Goal: Task Accomplishment & Management: Use online tool/utility

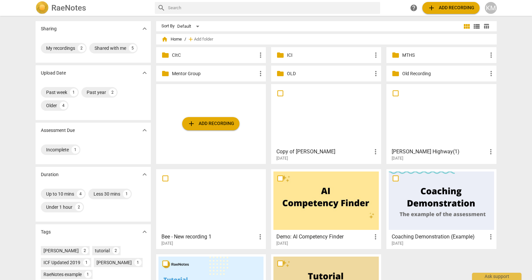
click at [418, 56] on p "MTHS" at bounding box center [444, 55] width 85 height 7
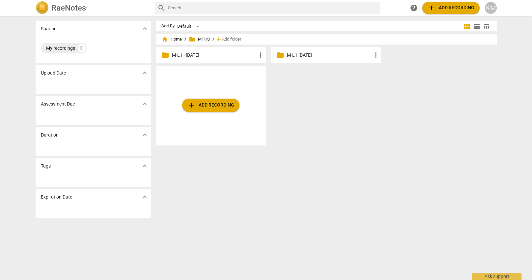
click at [183, 52] on p "M-L1 - [DATE]" at bounding box center [214, 55] width 85 height 7
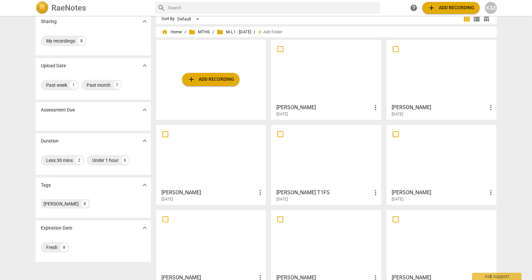
scroll to position [22, 0]
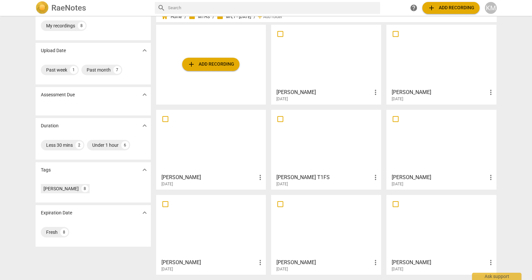
click at [221, 229] on div at bounding box center [211, 226] width 105 height 58
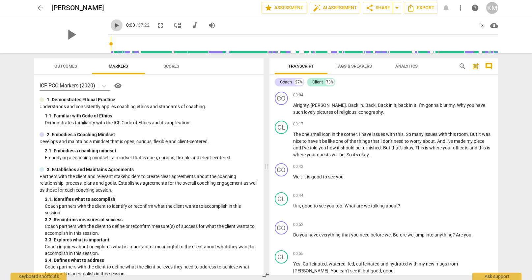
click at [113, 25] on span "play_arrow" at bounding box center [117, 25] width 8 height 8
click at [482, 25] on div "1x" at bounding box center [481, 25] width 13 height 11
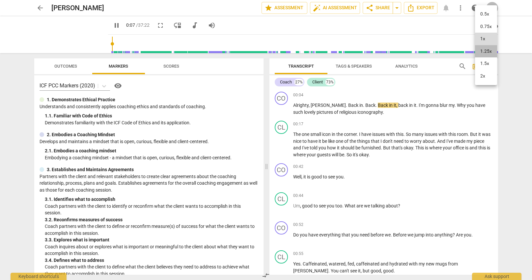
click at [486, 49] on li "1.25x" at bounding box center [486, 51] width 22 height 13
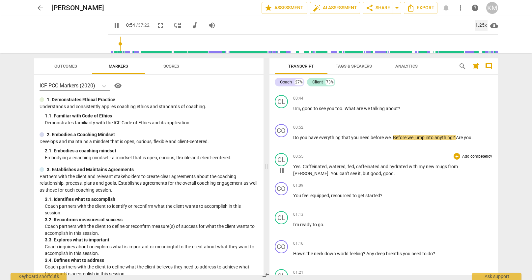
scroll to position [100, 0]
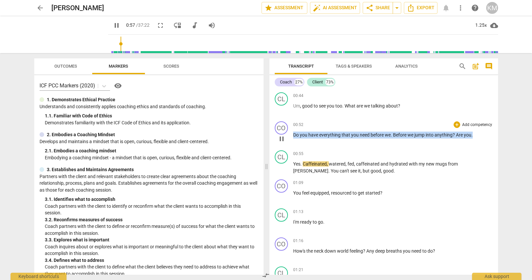
drag, startPoint x: 294, startPoint y: 136, endPoint x: 467, endPoint y: 139, distance: 173.1
click at [467, 139] on div "00:52 + Add competency keyboard_arrow_right Do you have everything that you nee…" at bounding box center [393, 133] width 200 height 24
click at [466, 124] on p "Add competency" at bounding box center [477, 125] width 31 height 6
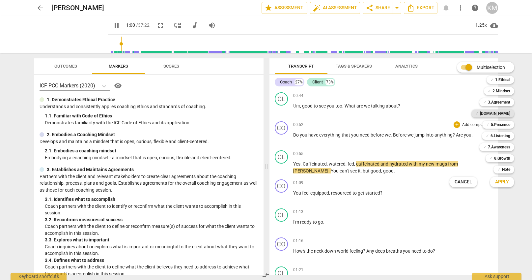
click at [500, 114] on b "[DOMAIN_NAME]" at bounding box center [495, 113] width 30 height 8
click at [509, 184] on span "Apply" at bounding box center [502, 182] width 14 height 7
type input "64"
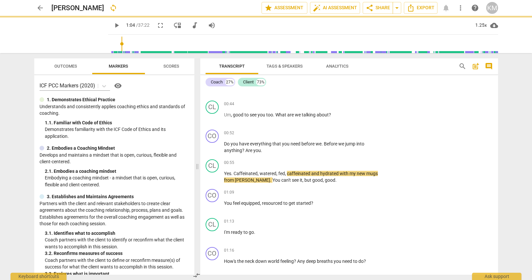
scroll to position [108, 0]
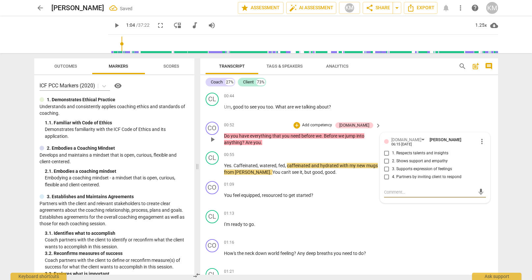
click at [388, 168] on input "3. Supports expression of feelings" at bounding box center [387, 169] width 11 height 8
checkbox input "true"
click at [362, 209] on div "CL play_arrow pause 01:13 + Add competency keyboard_arrow_right I'm ready to go…" at bounding box center [349, 221] width 298 height 29
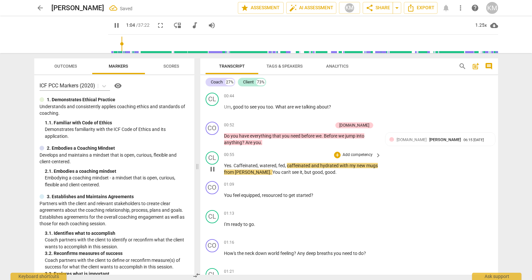
click at [412, 168] on div "CL play_arrow pause 00:55 + Add competency keyboard_arrow_right Yes . Caffeinat…" at bounding box center [349, 164] width 298 height 30
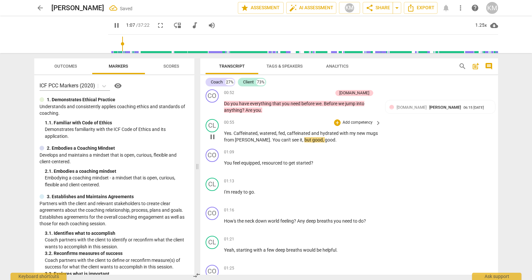
scroll to position [141, 0]
click at [227, 162] on span "You" at bounding box center [228, 162] width 9 height 5
click at [223, 161] on div "play_arrow pause" at bounding box center [215, 165] width 17 height 9
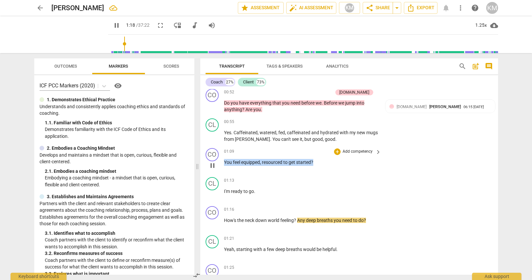
drag, startPoint x: 225, startPoint y: 161, endPoint x: 318, endPoint y: 164, distance: 93.0
click at [318, 164] on p "You feel equipped , resourced to get started ?" at bounding box center [301, 162] width 154 height 7
click at [367, 151] on p "Add competency" at bounding box center [357, 152] width 31 height 6
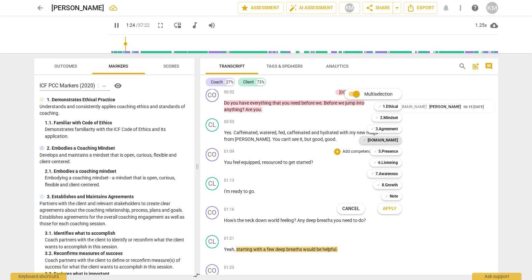
click at [395, 140] on b "[DOMAIN_NAME]" at bounding box center [383, 140] width 30 height 8
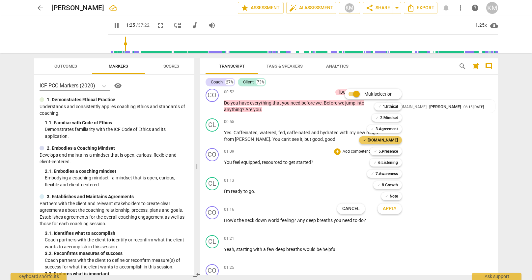
scroll to position [326, 0]
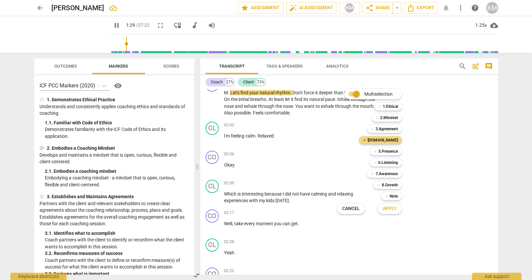
click at [392, 209] on span "Apply" at bounding box center [390, 208] width 14 height 7
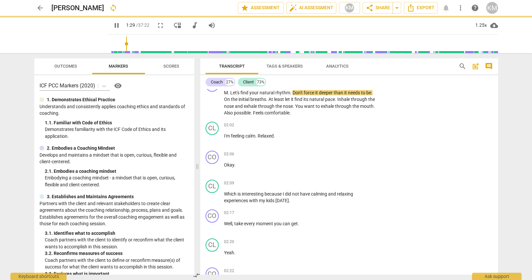
type input "90"
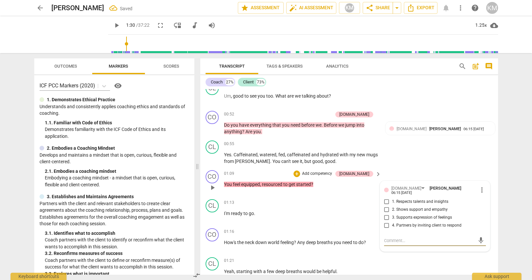
scroll to position [118, 0]
click at [389, 215] on input "3. Supports expression of feelings" at bounding box center [387, 218] width 11 height 8
checkbox input "true"
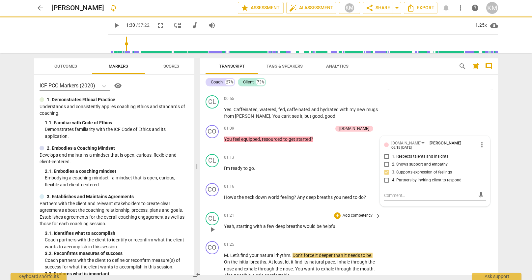
scroll to position [164, 0]
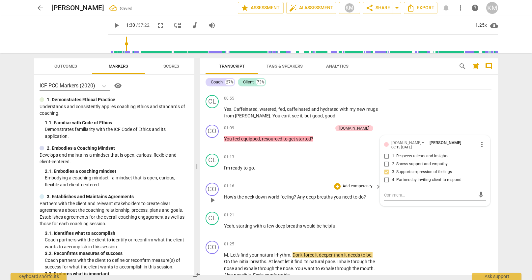
click at [267, 200] on div "01:16 + Add competency keyboard_arrow_right How's the neck down world feeling ?…" at bounding box center [303, 195] width 158 height 24
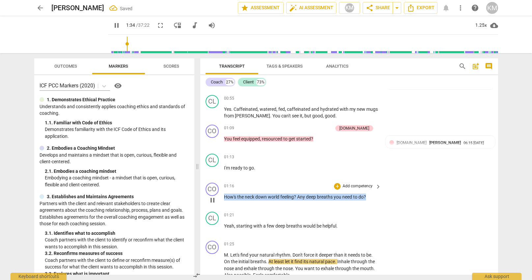
drag, startPoint x: 225, startPoint y: 196, endPoint x: 365, endPoint y: 196, distance: 140.1
click at [367, 196] on p "How's the neck down world feeling ? Any deep breaths you need to do ?" at bounding box center [301, 196] width 154 height 7
click at [349, 186] on p "Add competency" at bounding box center [357, 186] width 31 height 6
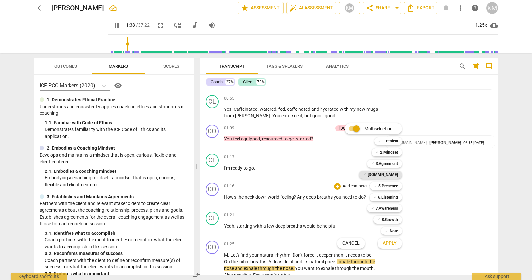
click at [393, 175] on b "[DOMAIN_NAME]" at bounding box center [383, 175] width 30 height 8
click at [391, 243] on span "Apply" at bounding box center [390, 243] width 14 height 7
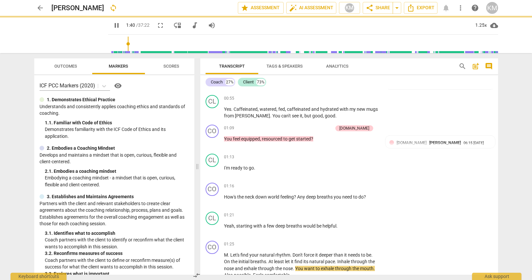
type input "101"
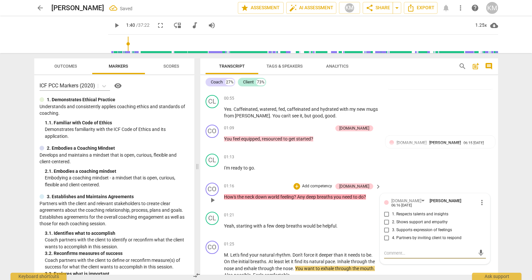
click at [390, 228] on input "3. Supports expression of feelings" at bounding box center [387, 230] width 11 height 8
checkbox input "true"
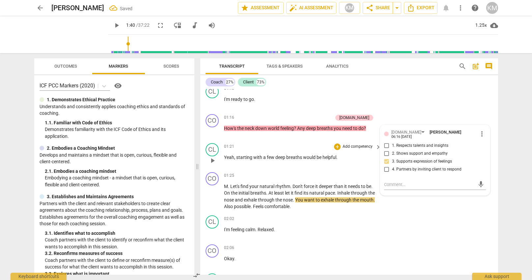
scroll to position [230, 0]
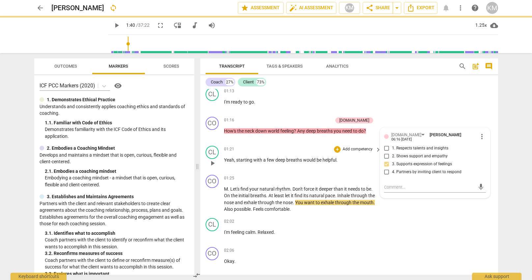
click at [353, 228] on div "02:02 + Add competency keyboard_arrow_right I'm feeling calm . Relaxed ." at bounding box center [303, 230] width 158 height 24
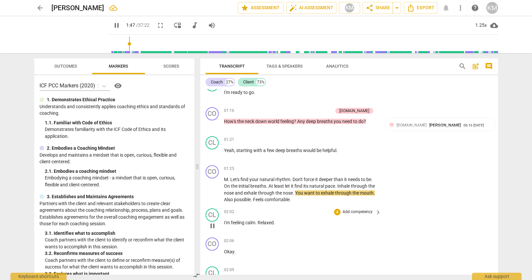
scroll to position [240, 0]
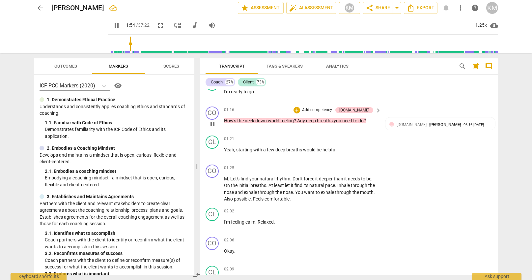
click at [333, 111] on p "Add competency" at bounding box center [317, 110] width 31 height 6
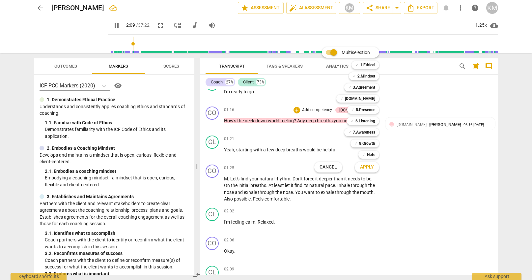
scroll to position [427, 0]
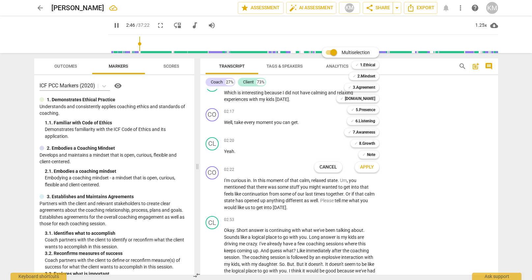
drag, startPoint x: 319, startPoint y: 199, endPoint x: 333, endPoint y: 201, distance: 14.3
click at [344, 204] on div at bounding box center [266, 140] width 532 height 280
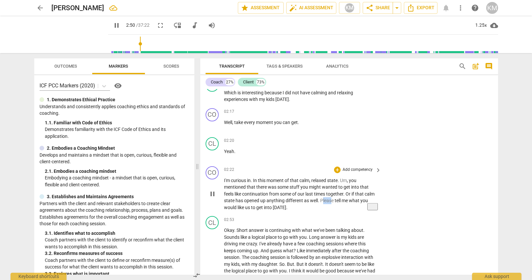
drag, startPoint x: 322, startPoint y: 199, endPoint x: 329, endPoint y: 200, distance: 7.3
click at [331, 200] on span "Please" at bounding box center [327, 200] width 15 height 5
drag, startPoint x: 224, startPoint y: 181, endPoint x: 257, endPoint y: 191, distance: 34.5
click at [258, 191] on div "CO play_arrow pause 02:22 + Add competency keyboard_arrow_right I'm curious in …" at bounding box center [349, 188] width 298 height 50
click at [257, 191] on span "continuation" at bounding box center [255, 193] width 27 height 5
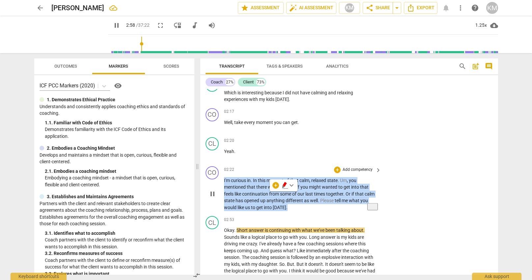
drag, startPoint x: 224, startPoint y: 181, endPoint x: 300, endPoint y: 206, distance: 79.5
click at [294, 209] on p "I'm curious in . In this moment of that calm , relaxed state . Um , you mention…" at bounding box center [301, 194] width 154 height 34
click at [355, 171] on p "Add competency" at bounding box center [357, 170] width 31 height 6
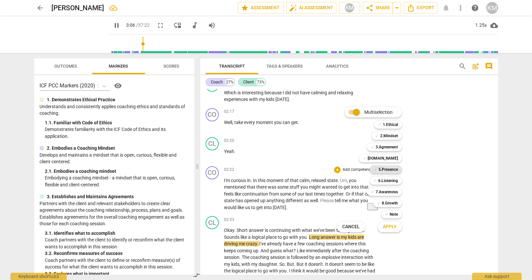
click at [393, 171] on b "5.Presence" at bounding box center [388, 169] width 19 height 8
click at [395, 158] on b "[DOMAIN_NAME]" at bounding box center [383, 158] width 30 height 8
click at [396, 183] on b "6.Listening" at bounding box center [388, 181] width 20 height 8
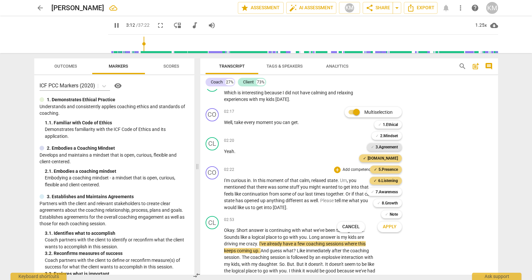
click at [395, 147] on b "3.Agreement" at bounding box center [387, 147] width 22 height 8
click at [392, 228] on span "Apply" at bounding box center [390, 226] width 14 height 7
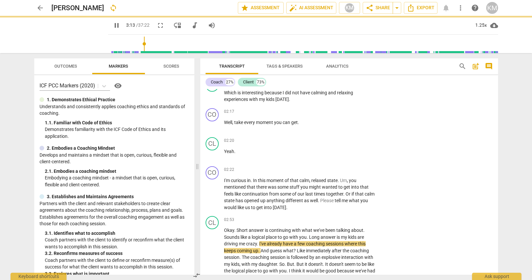
type input "194"
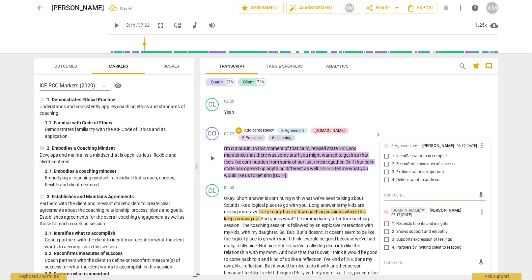
scroll to position [479, 0]
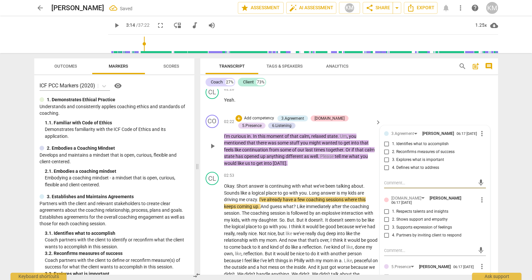
click at [387, 147] on input "1. Identifies what to accomplish" at bounding box center [387, 144] width 11 height 8
checkbox input "true"
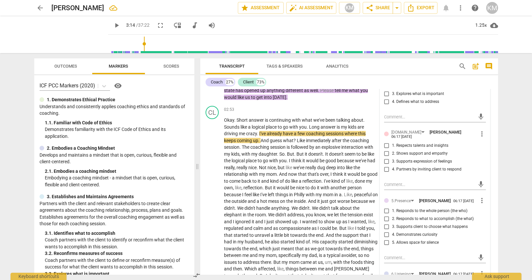
scroll to position [545, 0]
click at [387, 169] on input "4. Partners by inviting client to respond" at bounding box center [387, 169] width 11 height 8
checkbox input "true"
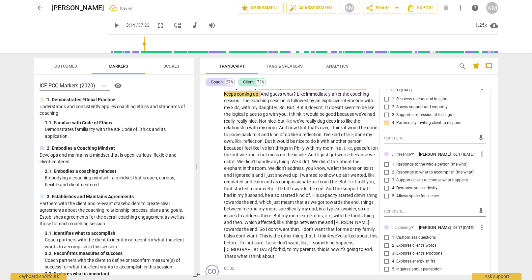
scroll to position [589, 0]
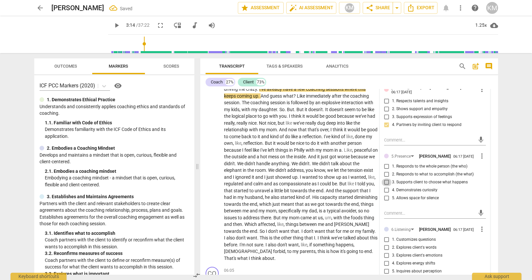
drag, startPoint x: 388, startPoint y: 184, endPoint x: 392, endPoint y: 185, distance: 3.8
click at [388, 184] on input "3. Supports client to choose what happens" at bounding box center [387, 182] width 11 height 8
checkbox input "true"
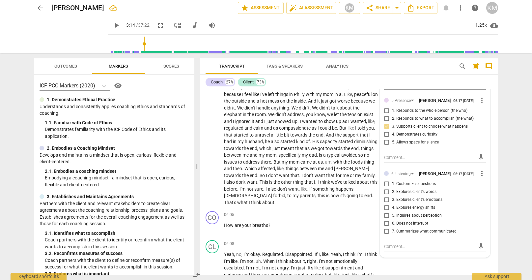
scroll to position [629, 0]
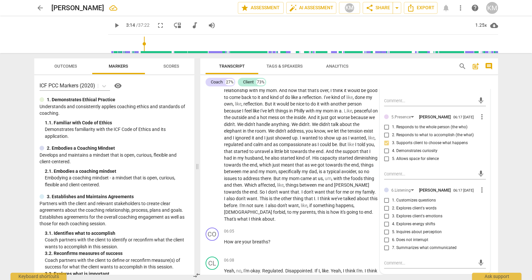
click at [482, 191] on span "more_vert" at bounding box center [482, 190] width 8 height 8
click at [487, 203] on li "Delete" at bounding box center [489, 202] width 23 height 13
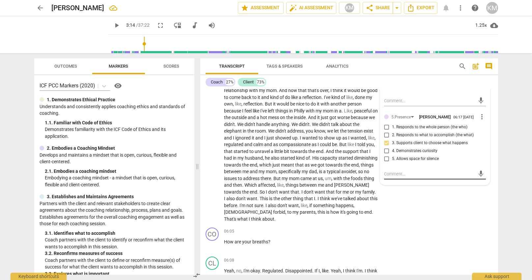
click at [404, 173] on textarea at bounding box center [429, 174] width 91 height 6
paste textarea "It already seems like you've reported this client from the start. You support t…"
type textarea "It already seems like you've reported this client from the start. You support t…"
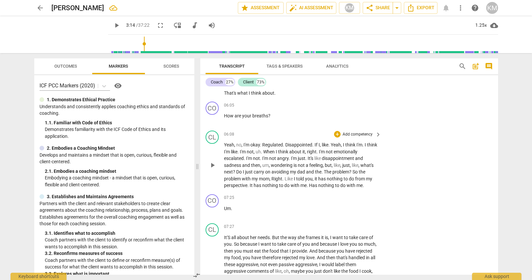
scroll to position [755, 0]
type textarea "It already seems like you've reported this client from the start. You support t…"
click at [113, 23] on span "play_arrow" at bounding box center [117, 25] width 8 height 8
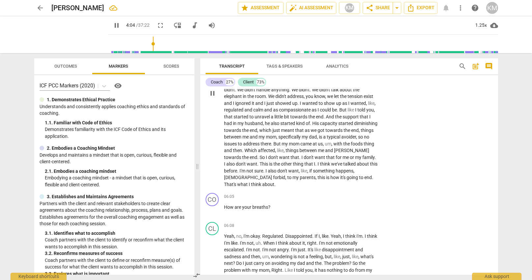
scroll to position [661, 0]
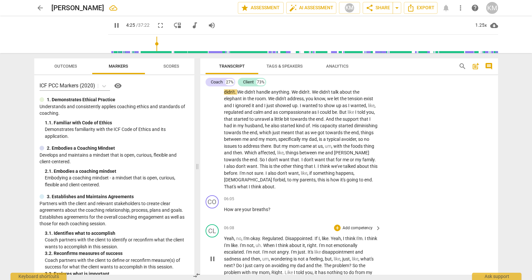
type input "266"
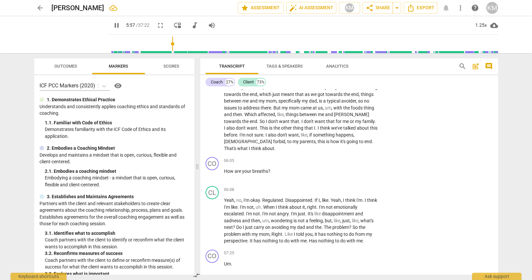
scroll to position [698, 0]
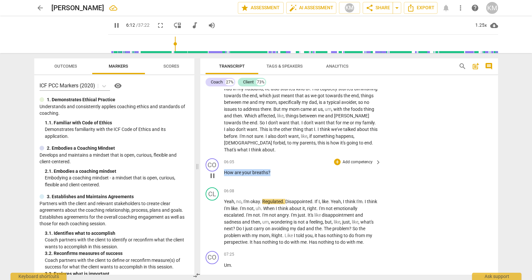
drag, startPoint x: 225, startPoint y: 164, endPoint x: 274, endPoint y: 166, distance: 48.8
click at [274, 169] on p "How are your breaths ?" at bounding box center [301, 172] width 154 height 7
click at [365, 159] on p "Add competency" at bounding box center [357, 162] width 31 height 6
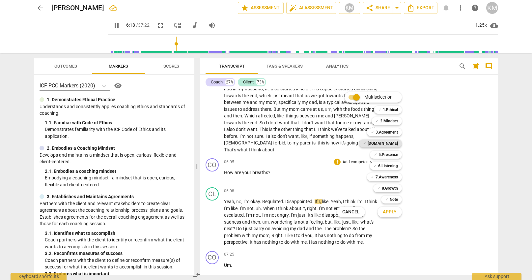
click at [394, 143] on b "[DOMAIN_NAME]" at bounding box center [383, 143] width 30 height 8
click at [395, 212] on span "Apply" at bounding box center [390, 212] width 14 height 7
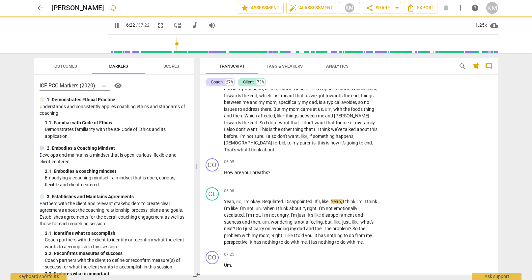
type input "383"
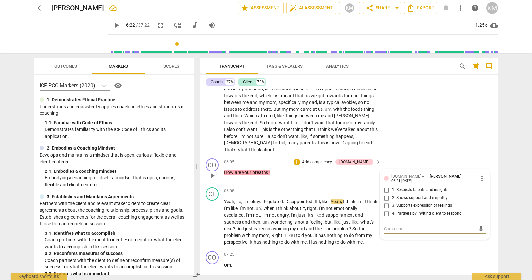
click at [388, 194] on input "2. Shows support and empathy" at bounding box center [387, 198] width 11 height 8
checkbox input "true"
click at [439, 253] on div "CO play_arrow pause 07:25 + Add competency keyboard_arrow_right Um ." at bounding box center [349, 262] width 298 height 29
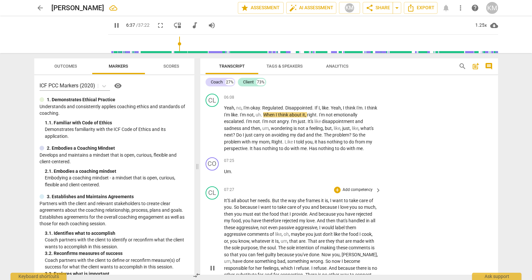
scroll to position [790, 0]
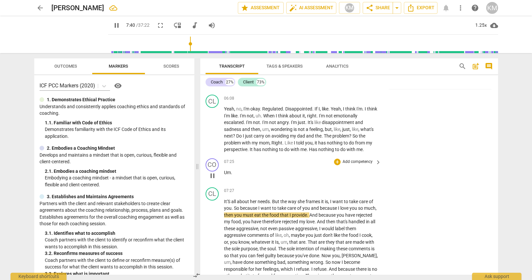
click at [236, 169] on p "Um ." at bounding box center [301, 172] width 154 height 7
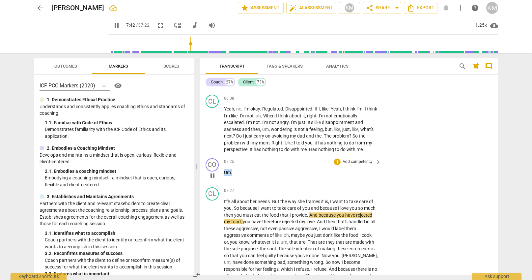
drag, startPoint x: 236, startPoint y: 165, endPoint x: 224, endPoint y: 164, distance: 12.5
click at [224, 164] on div "CO play_arrow pause 07:25 + Add competency keyboard_arrow_right Um ." at bounding box center [349, 170] width 298 height 29
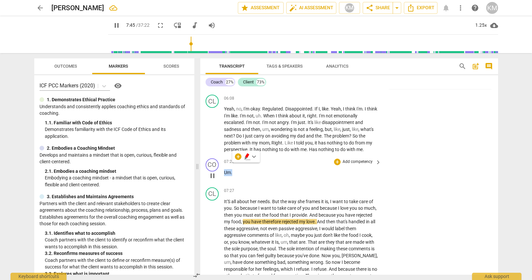
click at [359, 159] on p "Add competency" at bounding box center [357, 162] width 31 height 6
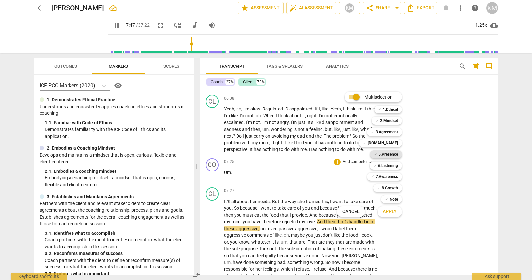
click at [398, 156] on div "✓ 5.Presence" at bounding box center [386, 154] width 32 height 8
click at [394, 213] on span "Apply" at bounding box center [390, 211] width 14 height 7
type input "472"
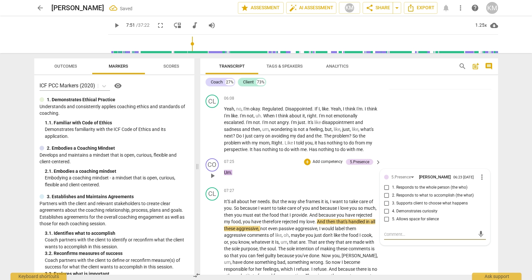
click at [388, 215] on input "5. Allows space for silence" at bounding box center [387, 219] width 11 height 8
checkbox input "true"
click at [393, 231] on textarea at bounding box center [429, 234] width 91 height 6
paste textarea "Coach allows for silence, pause or reflection."
type textarea "Coach allows for silence, pause or reflection."
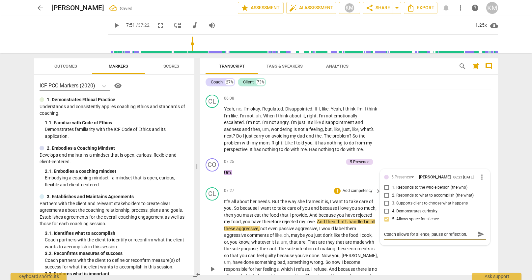
type textarea "Coach allows for silence, pause or reflection."
click at [418, 251] on div "CL play_arrow pause 07:27 + Add competency keyboard_arrow_right It'S all about …" at bounding box center [349, 264] width 298 height 158
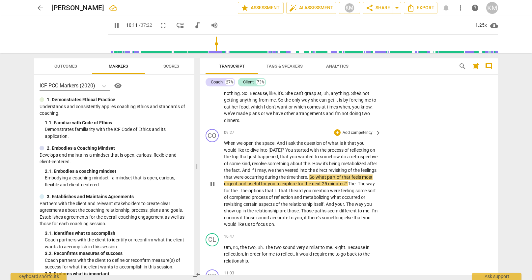
scroll to position [1004, 0]
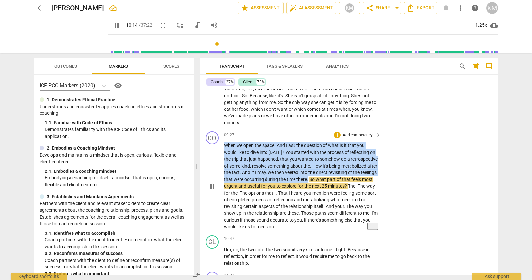
drag, startPoint x: 225, startPoint y: 136, endPoint x: 326, endPoint y: 170, distance: 105.9
click at [326, 170] on p "When we open the space . And I ask the question of what is it that you would li…" at bounding box center [301, 186] width 154 height 88
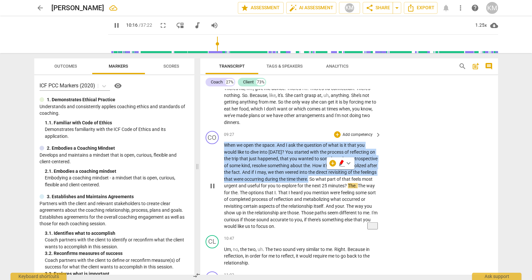
click at [347, 132] on p "Add competency" at bounding box center [357, 135] width 31 height 6
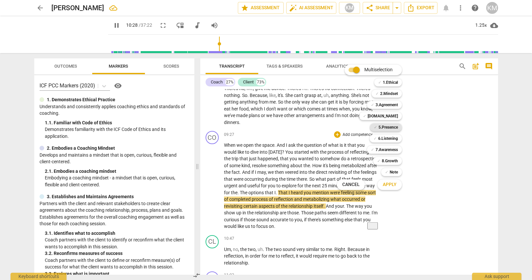
click at [394, 128] on b "5.Presence" at bounding box center [388, 127] width 19 height 8
click at [393, 139] on b "6.Listening" at bounding box center [388, 138] width 20 height 8
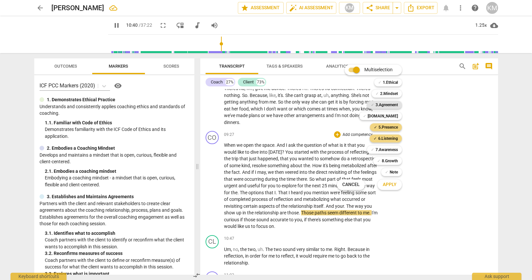
click at [395, 104] on b "3.Agreement" at bounding box center [387, 105] width 22 height 8
click at [391, 115] on b "[DOMAIN_NAME]" at bounding box center [383, 116] width 30 height 8
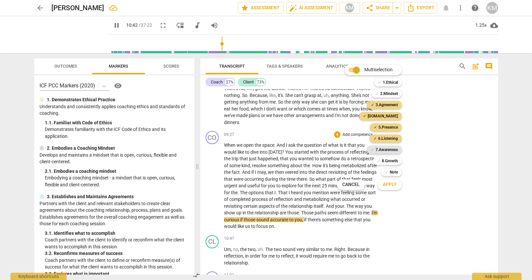
click at [394, 151] on b "7.Awareness" at bounding box center [387, 150] width 22 height 8
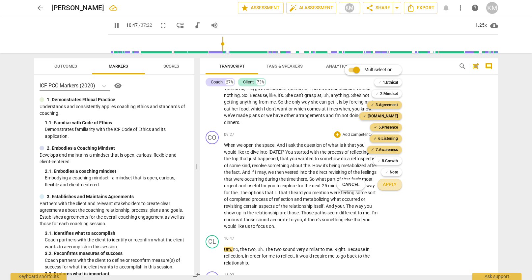
click at [394, 185] on span "Apply" at bounding box center [390, 184] width 14 height 7
type input "648"
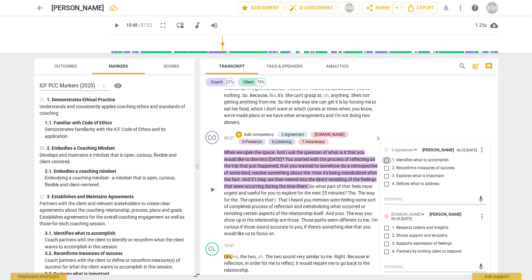
drag, startPoint x: 387, startPoint y: 156, endPoint x: 390, endPoint y: 165, distance: 10.5
click at [387, 156] on input "1. Identifies what to accomplish" at bounding box center [387, 160] width 11 height 8
checkbox input "true"
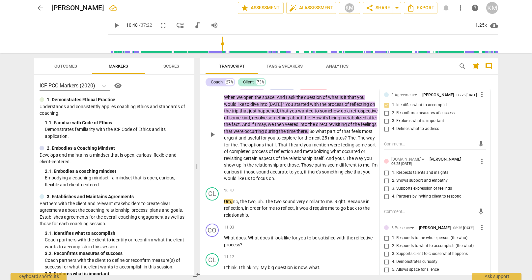
scroll to position [1059, 0]
click at [389, 169] on input "1. Respects talents and insights" at bounding box center [387, 173] width 11 height 8
checkbox input "true"
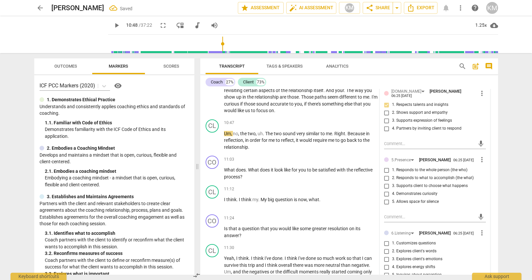
scroll to position [1128, 0]
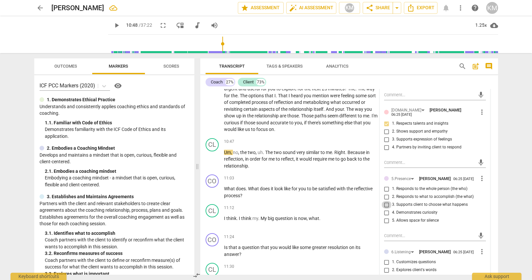
click at [388, 201] on input "3. Supports client to choose what happens" at bounding box center [387, 205] width 11 height 8
checkbox input "true"
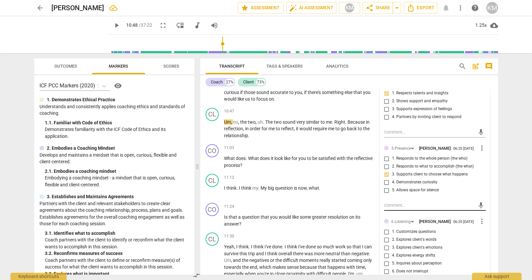
scroll to position [1139, 0]
click at [387, 179] on input "4. Demonstrates curiosity" at bounding box center [387, 183] width 11 height 8
checkbox input "true"
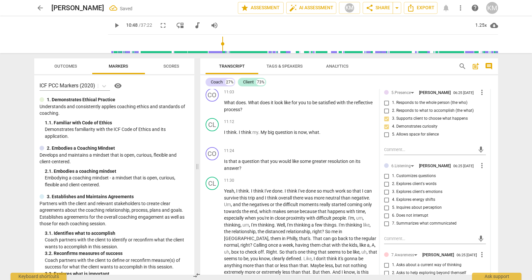
scroll to position [1206, 0]
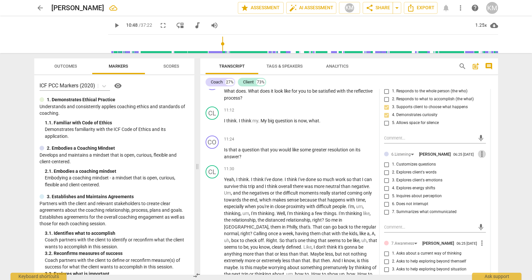
click at [482, 150] on span "more_vert" at bounding box center [482, 154] width 8 height 8
click at [487, 159] on li "Delete" at bounding box center [489, 159] width 23 height 13
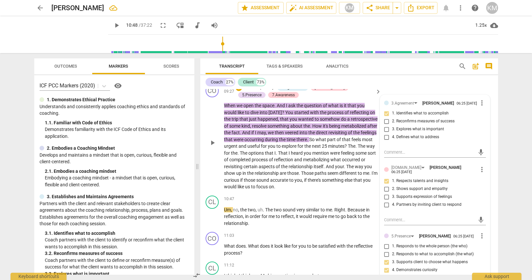
scroll to position [1050, 0]
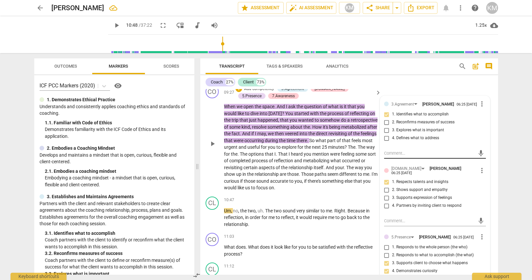
click at [405, 150] on textarea at bounding box center [429, 153] width 91 height 6
paste textarea "Nice job supporting the client and expressing what's going on here. Life allows…"
type textarea "Nice job supporting the client and expressing what's going on here. Life allows…"
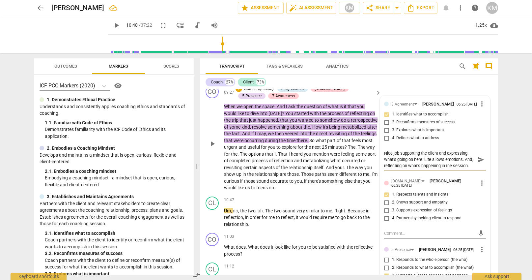
click at [322, 144] on span "next" at bounding box center [317, 146] width 10 height 5
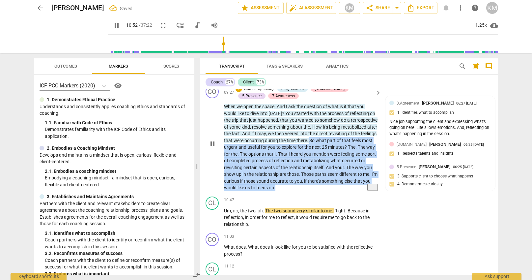
drag, startPoint x: 328, startPoint y: 133, endPoint x: 335, endPoint y: 179, distance: 45.9
click at [335, 179] on p "When we open the space . And I ask the question of what is it that you would li…" at bounding box center [301, 147] width 154 height 88
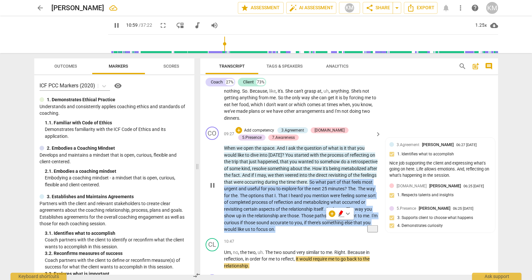
scroll to position [1009, 0]
click at [259, 128] on p "Add competency" at bounding box center [259, 131] width 31 height 6
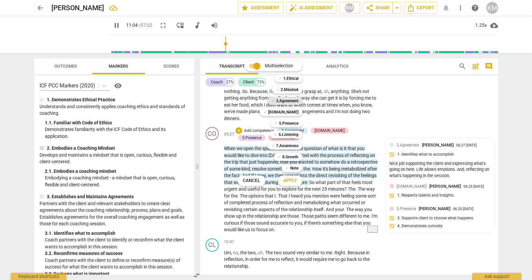
click at [293, 102] on b "3.Agreement" at bounding box center [287, 101] width 22 height 8
click at [293, 182] on span "Apply" at bounding box center [290, 180] width 14 height 7
type input "670"
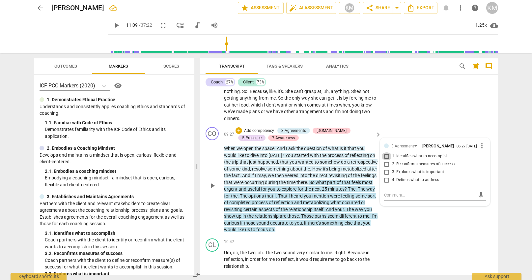
click at [387, 152] on input "1. Identifies what to accomplish" at bounding box center [387, 156] width 11 height 8
checkbox input "true"
click at [408, 224] on div "CO play_arrow pause 09:27 + Add competency 3.Agreements [DOMAIN_NAME] 5.Presenc…" at bounding box center [349, 179] width 298 height 111
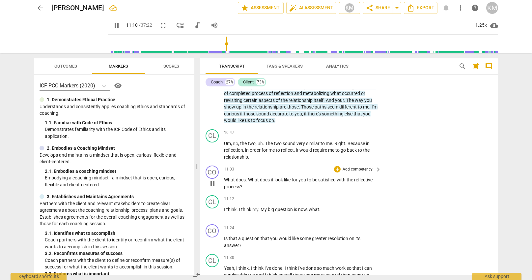
scroll to position [1118, 0]
drag, startPoint x: 225, startPoint y: 172, endPoint x: 247, endPoint y: 178, distance: 23.3
click at [247, 178] on p "What does . What does it look like for you to be satisfied with the reflective …" at bounding box center [301, 183] width 154 height 14
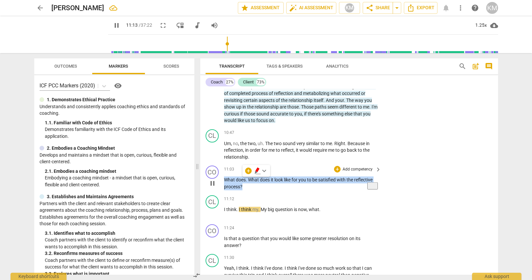
click at [365, 166] on p "Add competency" at bounding box center [357, 169] width 31 height 6
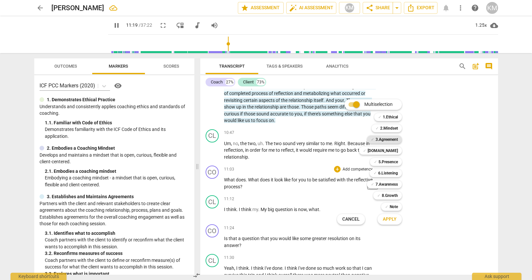
click at [391, 141] on b "3.Agreement" at bounding box center [387, 139] width 22 height 8
click at [391, 219] on span "Apply" at bounding box center [390, 219] width 14 height 7
type input "682"
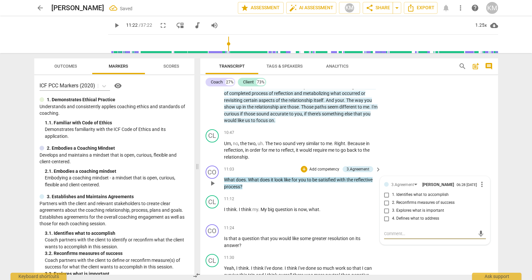
type textarea "N"
type textarea "Ni"
type textarea "Nic"
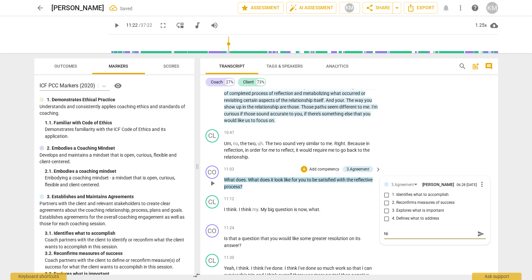
type textarea "Nic"
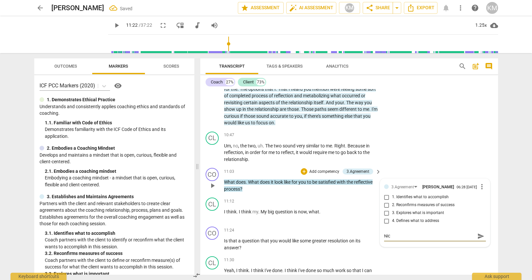
type textarea "Nice"
click at [422, 202] on span "2. Reconfirms measures of success" at bounding box center [423, 205] width 63 height 6
click at [392, 201] on input "2. Reconfirms measures of success" at bounding box center [387, 205] width 11 height 8
checkbox input "true"
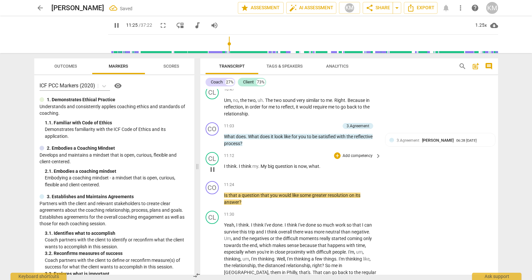
scroll to position [1167, 0]
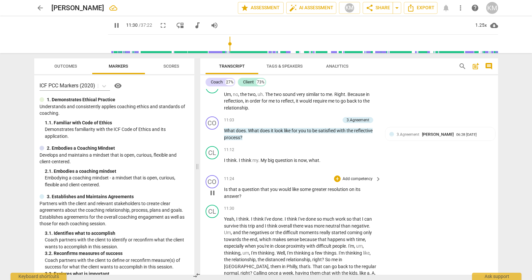
drag, startPoint x: 223, startPoint y: 182, endPoint x: 234, endPoint y: 184, distance: 11.0
click at [234, 184] on div "CO play_arrow pause 11:24 + Add competency keyboard_arrow_right Is that a quest…" at bounding box center [349, 187] width 298 height 30
click at [234, 187] on span "that" at bounding box center [234, 189] width 10 height 5
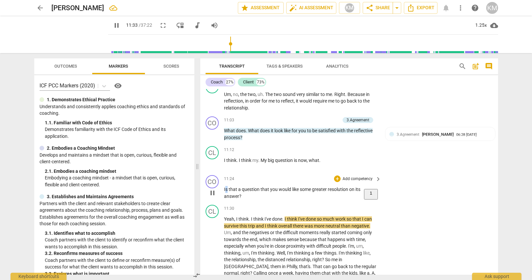
click at [227, 187] on span "Is" at bounding box center [226, 189] width 5 height 5
drag, startPoint x: 224, startPoint y: 182, endPoint x: 231, endPoint y: 183, distance: 7.3
click at [231, 183] on div "CO play_arrow pause 11:24 + Add competency keyboard_arrow_right Is that a quest…" at bounding box center [349, 187] width 298 height 30
click at [231, 187] on span "that" at bounding box center [234, 189] width 10 height 5
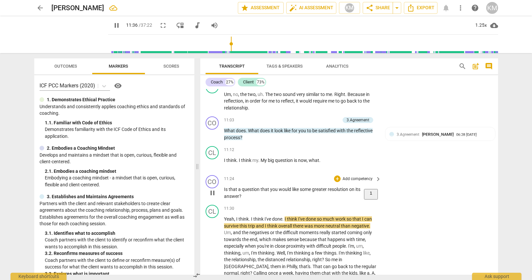
click at [251, 190] on p "Is that a question that you would like some greater resolution on its answer ?" at bounding box center [301, 193] width 154 height 14
drag, startPoint x: 225, startPoint y: 183, endPoint x: 245, endPoint y: 189, distance: 21.2
click at [245, 189] on p "Is that a question that you would like some greater resolution on its answer ?" at bounding box center [301, 193] width 154 height 14
click at [358, 176] on p "Add competency" at bounding box center [357, 179] width 31 height 6
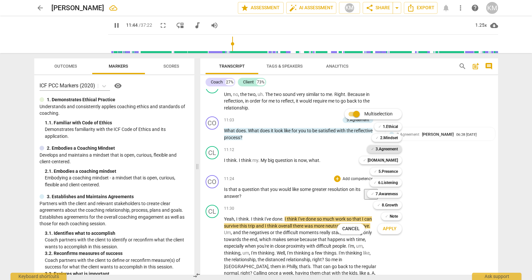
click at [387, 150] on b "3.Agreement" at bounding box center [387, 149] width 22 height 8
click at [397, 229] on button "Apply" at bounding box center [390, 229] width 24 height 12
type input "708"
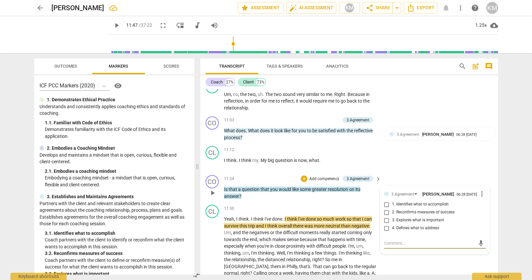
click at [387, 216] on input "3. Explores what is important" at bounding box center [387, 220] width 11 height 8
checkbox input "true"
click at [388, 208] on input "2. Reconfirms measures of success" at bounding box center [387, 212] width 11 height 8
checkbox input "true"
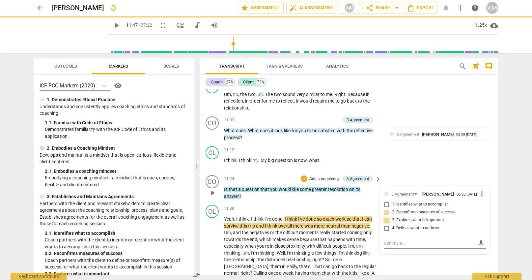
click at [389, 216] on input "3. Explores what is important" at bounding box center [387, 220] width 11 height 8
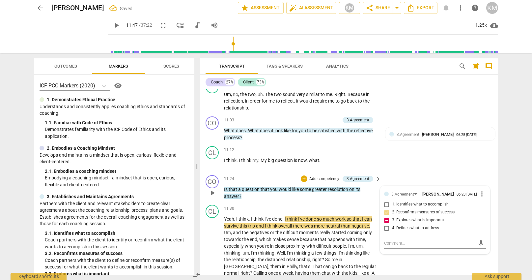
click at [389, 216] on input "3. Explores what is important" at bounding box center [387, 220] width 11 height 8
checkbox input "false"
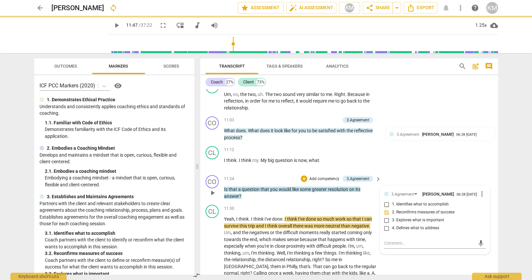
click at [388, 208] on input "2. Reconfirms measures of success" at bounding box center [387, 212] width 11 height 8
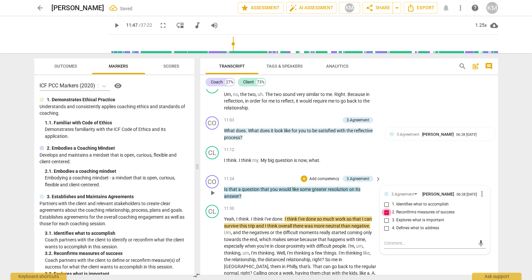
drag, startPoint x: 389, startPoint y: 208, endPoint x: 390, endPoint y: 202, distance: 5.7
click at [389, 208] on input "2. Reconfirms measures of success" at bounding box center [387, 212] width 11 height 8
checkbox input "false"
click at [389, 200] on input "1. Identifies what to accomplish" at bounding box center [387, 204] width 11 height 8
checkbox input "true"
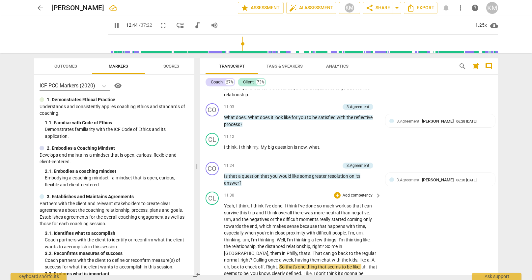
scroll to position [1179, 0]
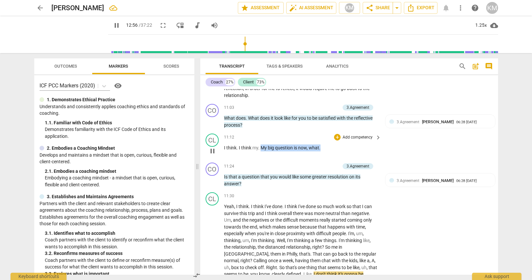
drag, startPoint x: 261, startPoint y: 140, endPoint x: 326, endPoint y: 141, distance: 65.3
click at [326, 144] on p "I think . I think my . My big question is now , what ." at bounding box center [301, 147] width 154 height 7
click at [344, 133] on span "keyboard_arrow_down" at bounding box center [342, 132] width 8 height 8
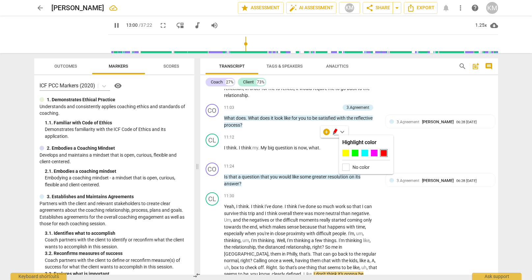
click at [385, 152] on div at bounding box center [384, 153] width 7 height 7
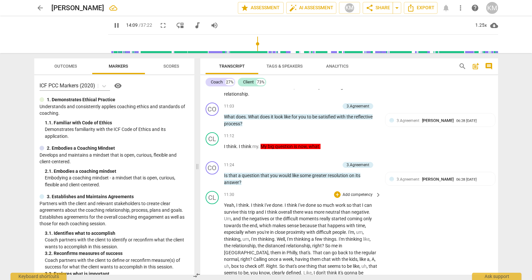
scroll to position [1180, 0]
click at [414, 177] on span "3.Agreement" at bounding box center [408, 179] width 23 height 5
type input "855"
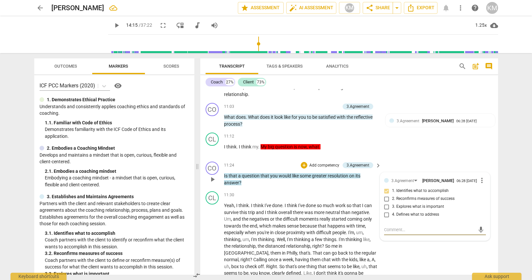
paste textarea "Coach partners with the client to define or reconfirm measure(s) of success for…"
type textarea "Coach partners with the client to define or reconfirm measure(s) of success for…"
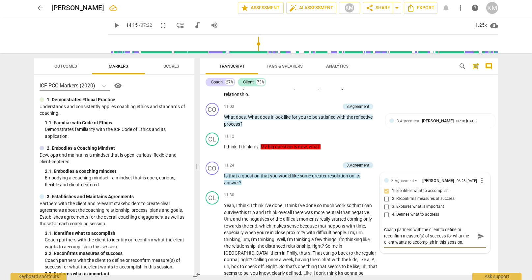
type textarea "Coach partners with the client to define or reconfirm measure(s) of success for…"
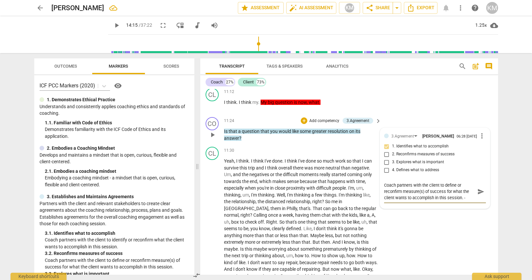
scroll to position [1223, 0]
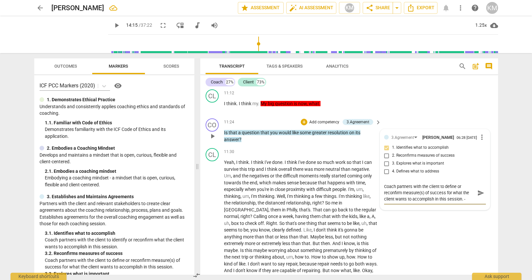
paste textarea "This is good. What aspect of now would she like to dive into? How would knowing…"
type textarea "Coach partners with the client to define or reconfirm measure(s) of success for…"
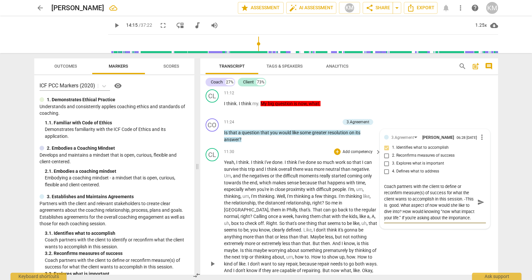
type textarea "Coach partners with the client to define or reconfirm measure(s) of success for…"
click at [431, 247] on div "CL play_arrow pause 11:30 + Add competency keyboard_arrow_right Yeah , I think …" at bounding box center [349, 258] width 298 height 226
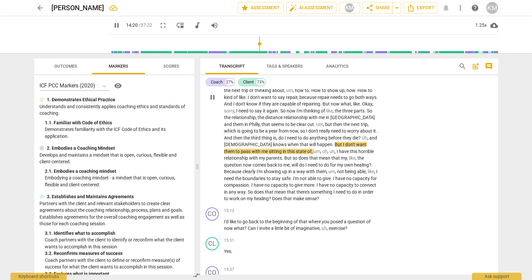
scroll to position [1388, 0]
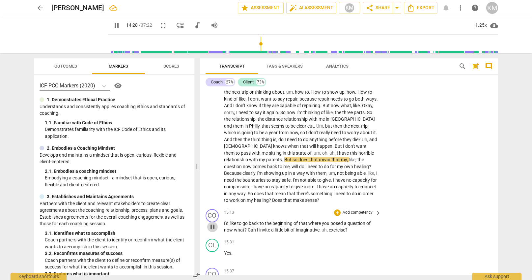
click at [213, 223] on span "pause" at bounding box center [213, 227] width 8 height 8
click at [213, 223] on span "play_arrow" at bounding box center [213, 227] width 8 height 8
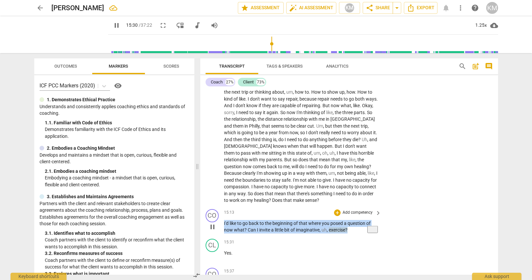
drag, startPoint x: 224, startPoint y: 209, endPoint x: 361, endPoint y: 216, distance: 136.6
click at [361, 220] on p "I'd like to go back to the beginning of that where you posed a question of now …" at bounding box center [301, 227] width 154 height 14
click at [349, 210] on p "Add competency" at bounding box center [357, 213] width 31 height 6
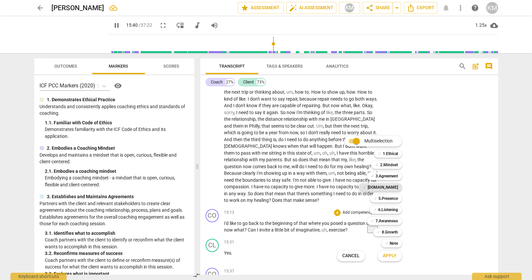
click at [394, 185] on b "[DOMAIN_NAME]" at bounding box center [383, 187] width 30 height 8
click at [395, 256] on span "Apply" at bounding box center [390, 255] width 14 height 7
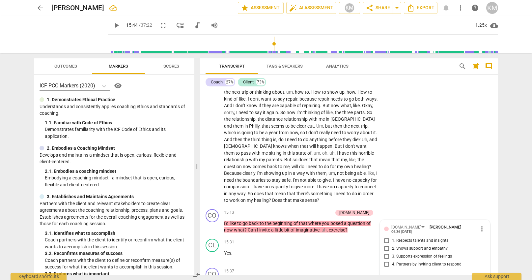
scroll to position [1389, 0]
click at [333, 209] on p "Add competency" at bounding box center [317, 212] width 31 height 6
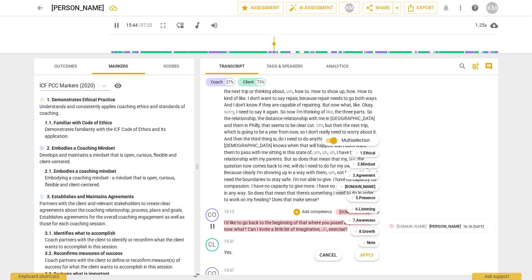
scroll to position [1389, 0]
click at [366, 174] on b "3.Agreement" at bounding box center [364, 175] width 22 height 8
click at [370, 255] on span "Apply" at bounding box center [367, 255] width 14 height 7
type input "951"
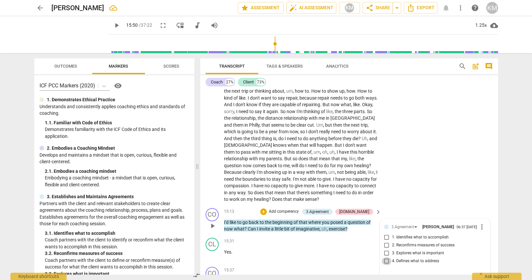
click at [388, 257] on input "4. Defines what to address" at bounding box center [387, 261] width 11 height 8
checkbox input "true"
click at [390, 150] on div "CL play_arrow pause 11:30 + Add competency keyboard_arrow_right Yeah , I think …" at bounding box center [349, 92] width 298 height 226
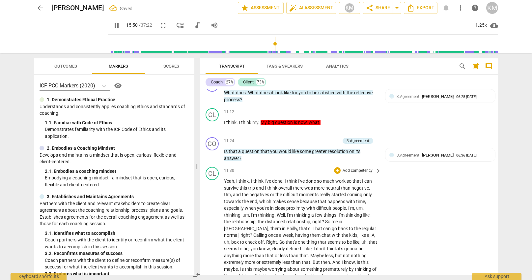
scroll to position [1200, 0]
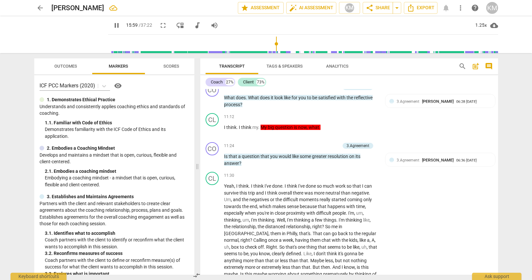
drag, startPoint x: 468, startPoint y: 184, endPoint x: 476, endPoint y: 203, distance: 20.3
click at [476, 203] on div "Coach partners with the client to define or reconfirm measure(s) of success for…" at bounding box center [441, 194] width 102 height 37
type input "959"
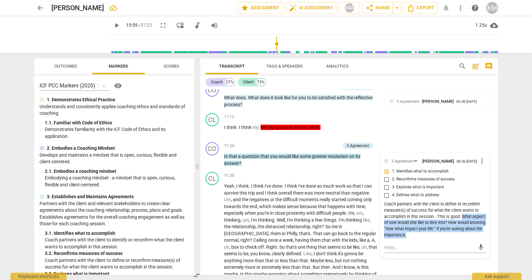
click at [419, 226] on div "Coach partners with the client to define or reconfirm measure(s) of success for…" at bounding box center [435, 219] width 102 height 37
drag, startPoint x: 463, startPoint y: 211, endPoint x: 466, endPoint y: 229, distance: 18.0
click at [466, 229] on div "Coach partners with the client to define or reconfirm measure(s) of success for…" at bounding box center [435, 219] width 102 height 37
click at [450, 226] on div "Coach partners with the client to define or reconfirm measure(s) of success for…" at bounding box center [435, 219] width 102 height 37
click at [430, 209] on div "Coach partners with the client to define or reconfirm measure(s) of success for…" at bounding box center [435, 219] width 102 height 37
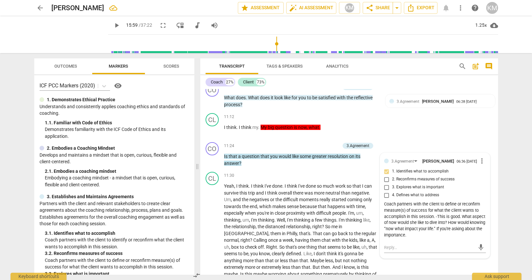
drag, startPoint x: 444, startPoint y: 225, endPoint x: 448, endPoint y: 225, distance: 3.6
click at [444, 225] on div "Coach partners with the client to define or reconfirm measure(s) of success for…" at bounding box center [435, 219] width 102 height 37
drag, startPoint x: 443, startPoint y: 230, endPoint x: 439, endPoint y: 231, distance: 3.7
click at [442, 230] on div "Coach partners with the client to define or reconfirm measure(s) of success for…" at bounding box center [435, 219] width 102 height 37
click at [425, 231] on div "Coach partners with the client to define or reconfirm measure(s) of success for…" at bounding box center [435, 219] width 102 height 37
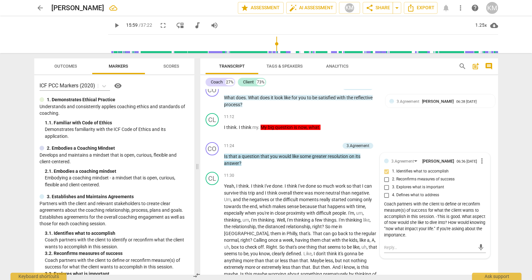
click at [424, 230] on div "Coach partners with the client to define or reconfirm measure(s) of success for…" at bounding box center [435, 219] width 102 height 37
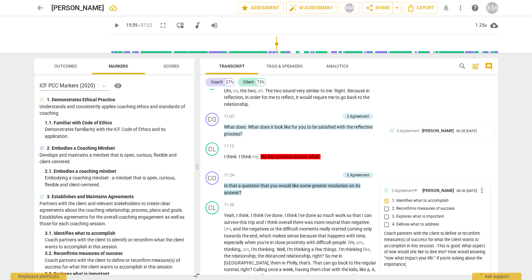
scroll to position [1168, 0]
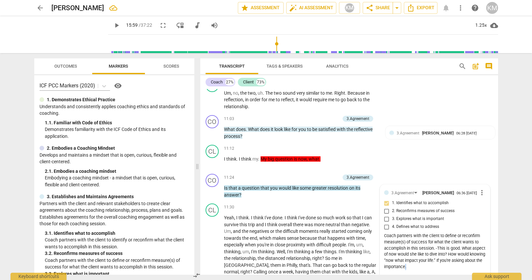
click at [482, 189] on span "more_vert" at bounding box center [482, 193] width 8 height 8
click at [486, 186] on li "Edit" at bounding box center [489, 186] width 23 height 13
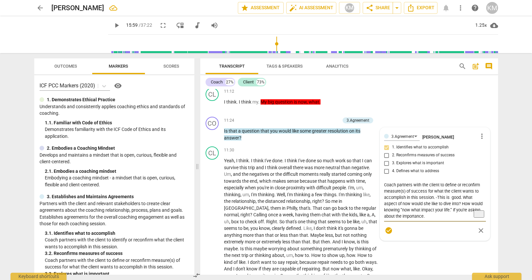
scroll to position [1226, 0]
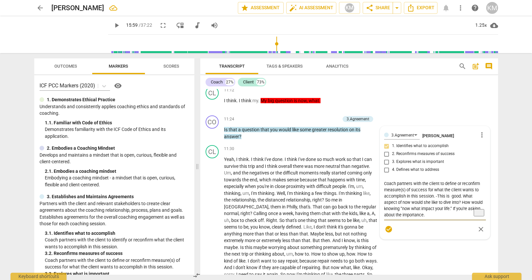
drag, startPoint x: 438, startPoint y: 188, endPoint x: 447, endPoint y: 208, distance: 21.6
click at [447, 208] on textarea "Coach partners with the client to define or reconfirm measure(s) of success for…" at bounding box center [435, 199] width 102 height 38
type textarea "Coach partners with the client to define or reconfirm measure(s) of success for…"
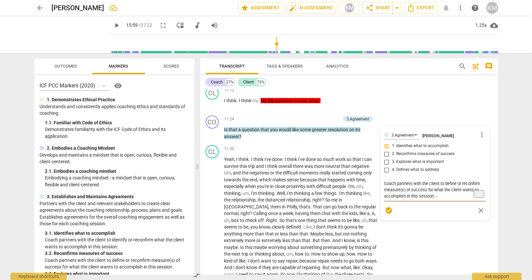
type textarea "Coach partners with the client to define or reconfirm measure(s) of success for…"
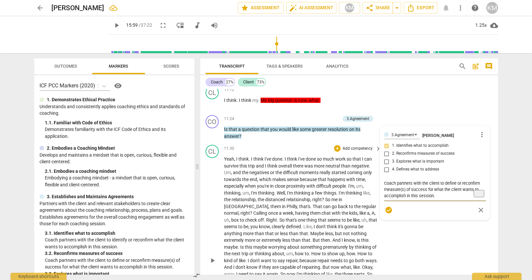
click at [444, 246] on div "CL play_arrow pause 11:30 + Add competency keyboard_arrow_right Yeah , I think …" at bounding box center [349, 255] width 298 height 226
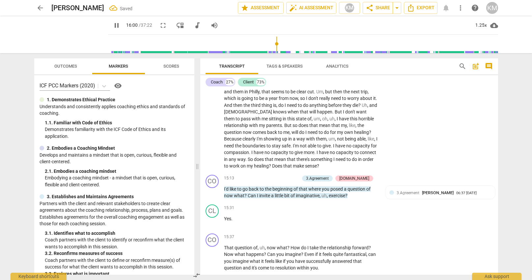
scroll to position [1422, 0]
click at [212, 255] on span "pause" at bounding box center [213, 259] width 8 height 8
click at [212, 255] on span "play_arrow" at bounding box center [213, 259] width 8 height 8
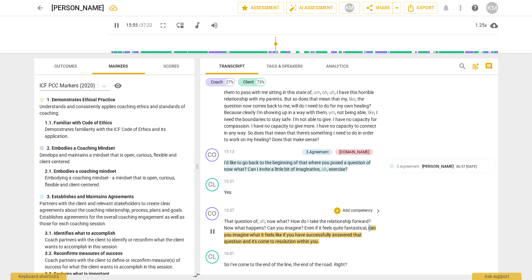
scroll to position [1449, 0]
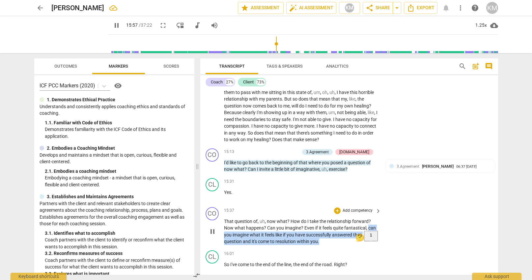
drag, startPoint x: 369, startPoint y: 215, endPoint x: 325, endPoint y: 231, distance: 47.4
click at [325, 231] on div "CO play_arrow pause 15:37 + Add competency keyboard_arrow_right That question o…" at bounding box center [349, 225] width 298 height 43
click at [359, 208] on p "Add competency" at bounding box center [357, 211] width 31 height 6
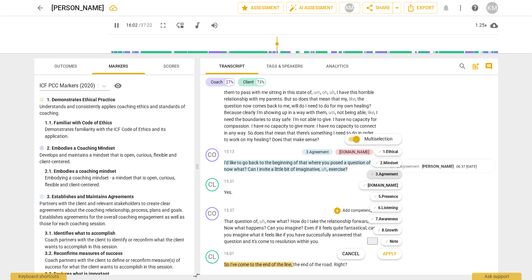
click at [390, 175] on b "3.Agreement" at bounding box center [387, 174] width 22 height 8
click at [395, 256] on span "Apply" at bounding box center [390, 253] width 14 height 7
type input "966"
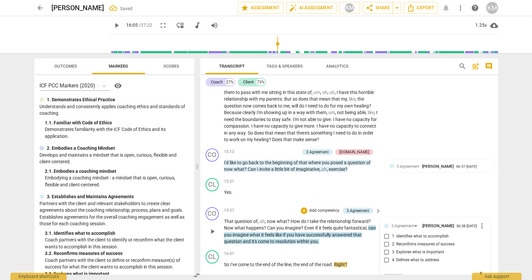
click at [387, 240] on input "2. Reconfirms measures of success" at bounding box center [387, 244] width 11 height 8
checkbox input "true"
click at [324, 208] on p "Add competency" at bounding box center [324, 211] width 31 height 6
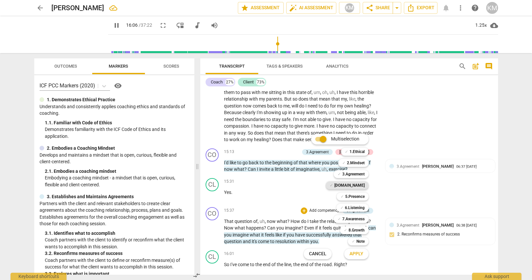
click at [360, 186] on b "[DOMAIN_NAME]" at bounding box center [350, 185] width 30 height 8
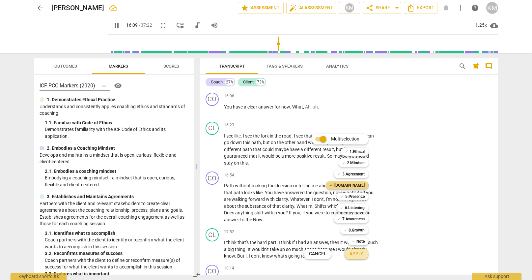
click at [360, 254] on span "Apply" at bounding box center [357, 253] width 14 height 7
type input "970"
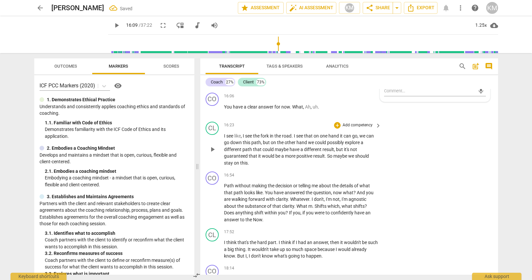
scroll to position [1528, 0]
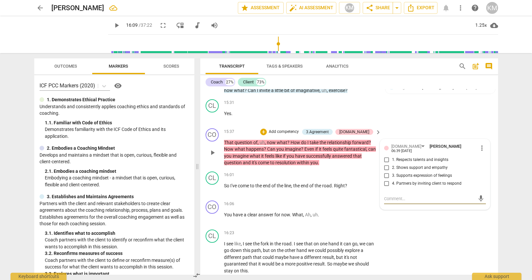
click at [388, 156] on input "1. Respects talents and insights" at bounding box center [387, 160] width 11 height 8
checkbox input "true"
click at [402, 195] on textarea at bounding box center [429, 198] width 91 height 6
paste textarea "There is this sense that you have built a relationship with this client. And in…"
type textarea "There is this sense that you have built a relationship with this client. And in…"
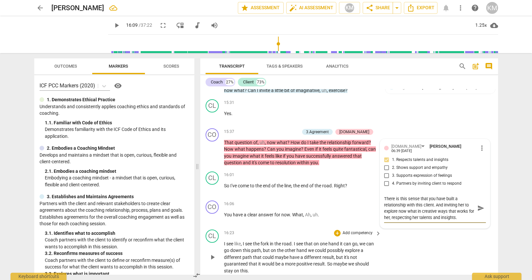
type textarea "There is this sense that you have built a relationship with this client. And in…"
click at [449, 232] on div "CL play_arrow pause 16:23 + Add competency keyboard_arrow_right I see like , I …" at bounding box center [349, 252] width 298 height 50
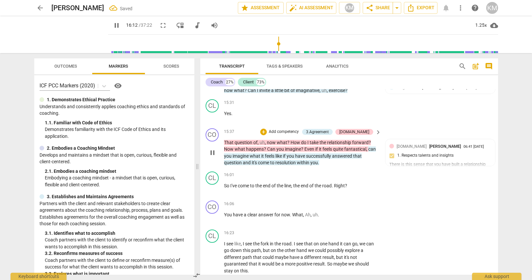
click at [305, 146] on span "Even" at bounding box center [310, 148] width 11 height 5
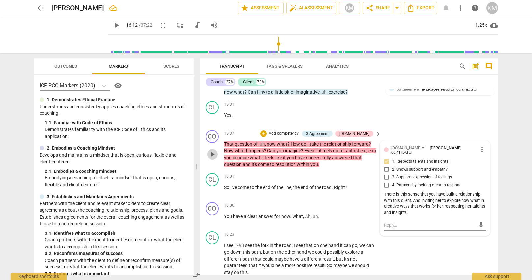
click at [214, 150] on span "play_arrow" at bounding box center [213, 154] width 8 height 8
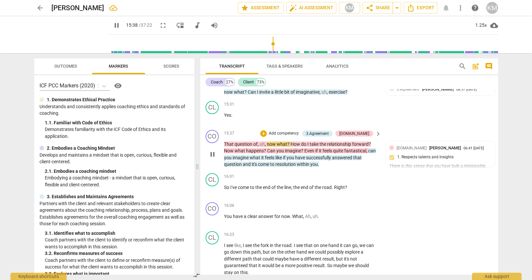
scroll to position [1526, 0]
click at [213, 186] on span "pause" at bounding box center [213, 190] width 8 height 8
click at [213, 186] on span "play_arrow" at bounding box center [213, 190] width 8 height 8
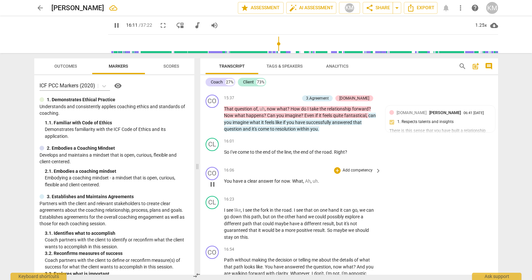
scroll to position [1560, 0]
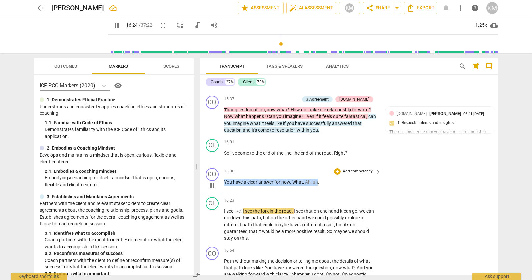
drag, startPoint x: 225, startPoint y: 167, endPoint x: 318, endPoint y: 169, distance: 92.6
click at [318, 179] on p "You have a clear answer for now . What , Ah , uh ." at bounding box center [301, 182] width 154 height 7
click at [367, 168] on p "Add competency" at bounding box center [357, 171] width 31 height 6
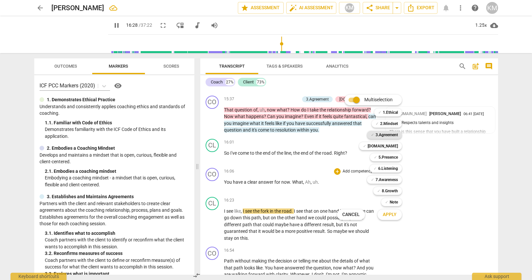
click at [396, 136] on b "3.Agreement" at bounding box center [387, 135] width 22 height 8
click at [396, 215] on span "Apply" at bounding box center [390, 214] width 14 height 7
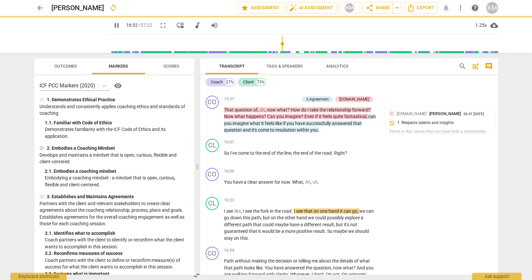
type input "992"
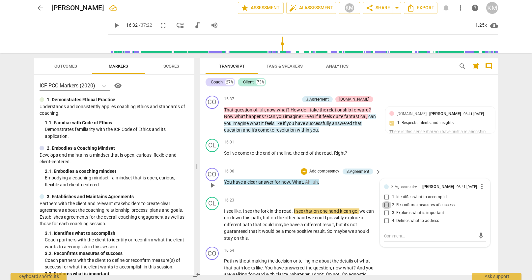
click at [387, 201] on input "2. Reconfirms measures of success" at bounding box center [387, 205] width 11 height 8
checkbox input "true"
click at [387, 193] on input "1. Identifies what to accomplish" at bounding box center [387, 197] width 11 height 8
checkbox input "true"
click at [343, 179] on div "CO play_arrow pause 16:06 + Add competency 3.Agreement keyboard_arrow_right You…" at bounding box center [349, 179] width 298 height 29
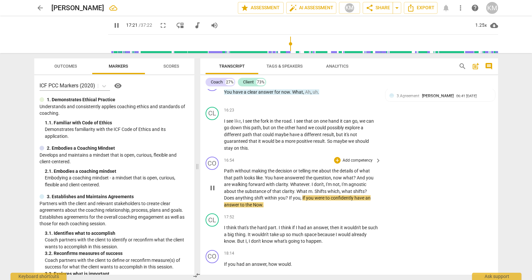
scroll to position [1650, 0]
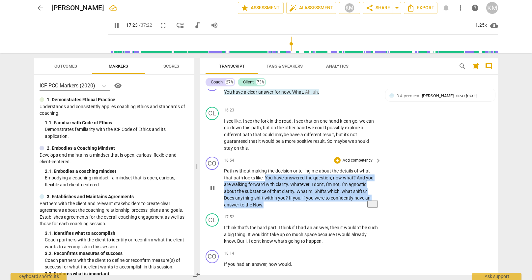
drag, startPoint x: 266, startPoint y: 163, endPoint x: 283, endPoint y: 192, distance: 33.0
click at [283, 192] on p "Path without making the decision or telling me about the details of what that p…" at bounding box center [301, 187] width 154 height 41
click at [355, 158] on p "Add competency" at bounding box center [357, 161] width 31 height 6
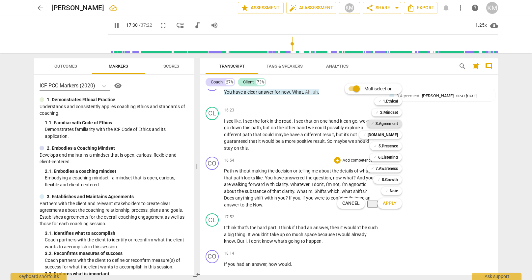
click at [391, 124] on b "3.Agreement" at bounding box center [387, 124] width 22 height 8
click at [394, 205] on span "Apply" at bounding box center [390, 203] width 14 height 7
type input "1055"
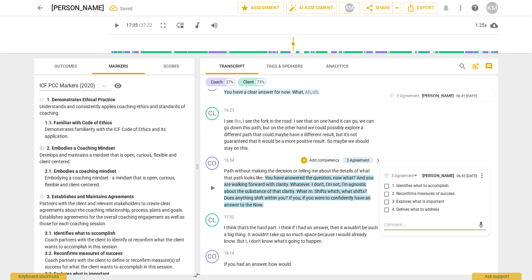
click at [391, 221] on textarea at bounding box center [429, 224] width 91 height 6
click at [387, 182] on input "1. Identifies what to accomplish" at bounding box center [387, 186] width 11 height 8
checkbox input "true"
click at [401, 247] on div "CO play_arrow pause 18:14 + Add competency keyboard_arrow_right If you had an a…" at bounding box center [349, 261] width 298 height 29
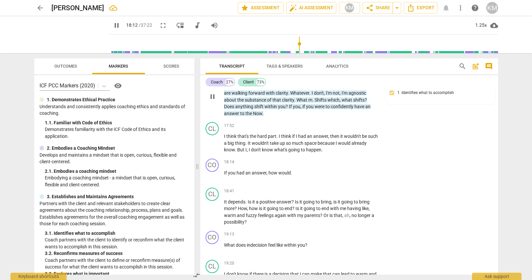
scroll to position [1741, 0]
drag, startPoint x: 224, startPoint y: 159, endPoint x: 294, endPoint y: 162, distance: 70.0
click at [294, 170] on p "If you had an answer , how would ." at bounding box center [301, 173] width 154 height 7
click at [366, 160] on p "Add competency" at bounding box center [357, 163] width 31 height 6
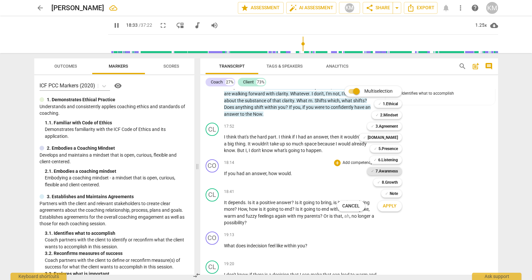
click at [390, 172] on b "7.Awareness" at bounding box center [387, 171] width 22 height 8
click at [398, 206] on button "Apply" at bounding box center [390, 206] width 24 height 12
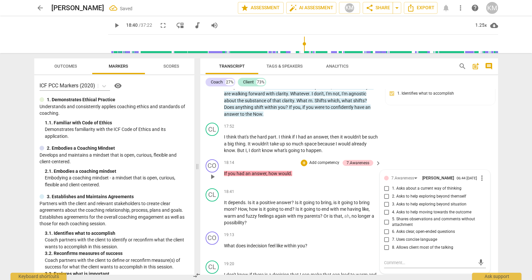
click at [323, 166] on div "18:14 + Add competency 7.Awareness keyboard_arrow_right If you had an answer , …" at bounding box center [303, 171] width 158 height 24
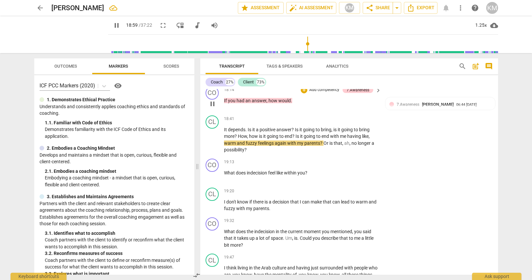
scroll to position [1815, 0]
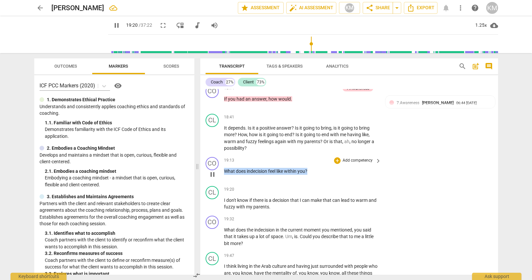
drag, startPoint x: 224, startPoint y: 157, endPoint x: 312, endPoint y: 160, distance: 88.0
click at [312, 168] on p "What does indecision feel like within you ?" at bounding box center [301, 171] width 154 height 7
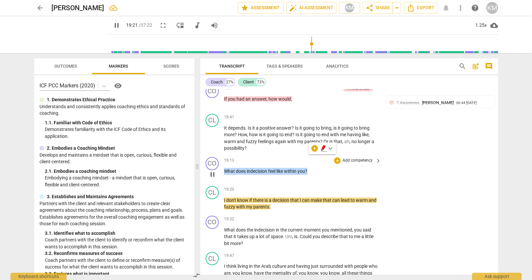
click at [360, 158] on p "Add competency" at bounding box center [357, 161] width 31 height 6
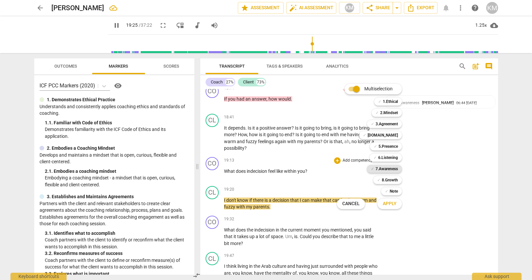
click at [385, 168] on b "7.Awareness" at bounding box center [387, 169] width 22 height 8
click at [391, 204] on span "Apply" at bounding box center [390, 203] width 14 height 7
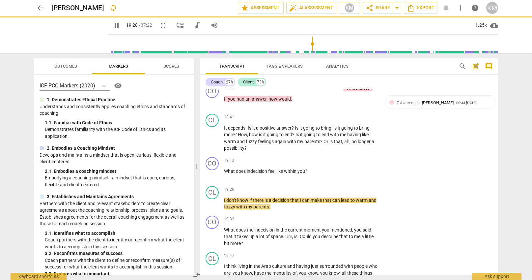
type input "1169"
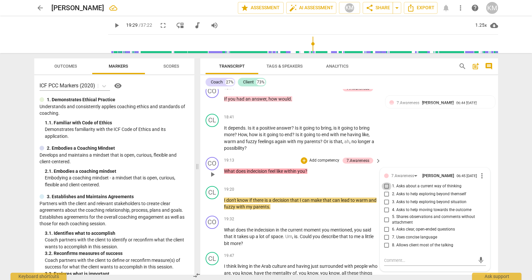
click at [390, 182] on input "1. Asks about a current way of thinking" at bounding box center [387, 186] width 11 height 8
checkbox input "true"
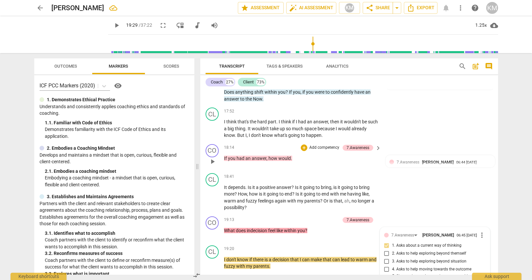
scroll to position [1757, 0]
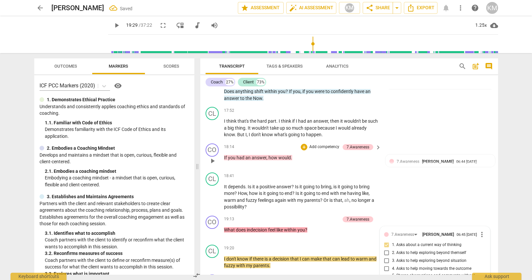
click at [224, 157] on div "play_arrow pause" at bounding box center [215, 161] width 17 height 9
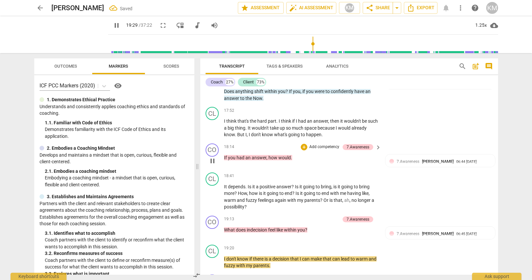
drag, startPoint x: 223, startPoint y: 144, endPoint x: 243, endPoint y: 145, distance: 19.2
click at [243, 145] on div "CO play_arrow pause 18:14 + Add competency 7.Awareness keyboard_arrow_right If …" at bounding box center [349, 155] width 298 height 29
click at [240, 155] on span "had" at bounding box center [241, 157] width 9 height 5
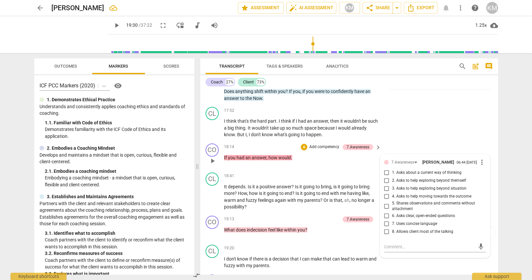
click at [322, 144] on p "Add competency" at bounding box center [324, 147] width 31 height 6
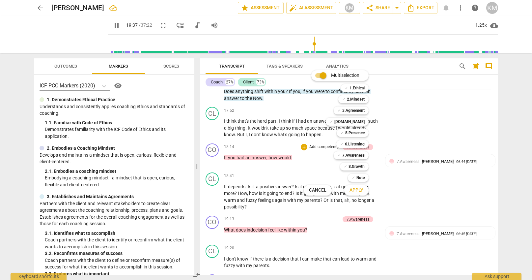
scroll to position [1945, 0]
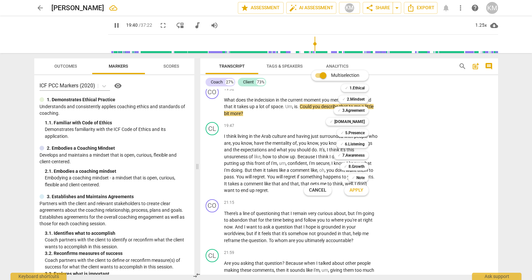
click at [304, 112] on div "Multiselection m ✓ 1.Ethical 1 ✓ 2.Mindset 2 ✓ 3.Agreement 3 ✓ [DOMAIN_NAME] 4 …" at bounding box center [341, 133] width 80 height 129
click at [436, 115] on div at bounding box center [266, 140] width 532 height 280
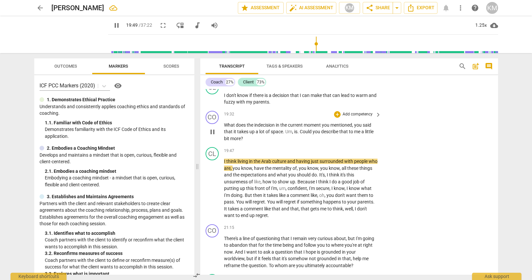
scroll to position [1920, 0]
drag, startPoint x: 301, startPoint y: 118, endPoint x: 315, endPoint y: 123, distance: 15.0
click at [315, 123] on p "What does the indecision in the current moment you mentioned , you said that it…" at bounding box center [301, 132] width 154 height 20
click at [364, 111] on p "Add competency" at bounding box center [357, 114] width 31 height 6
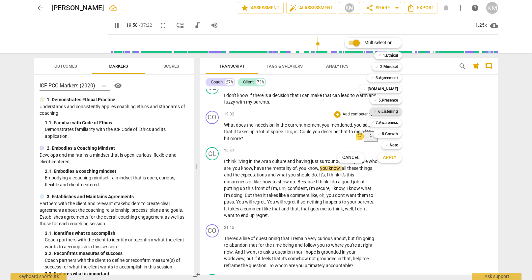
click at [392, 112] on b "6.Listening" at bounding box center [388, 111] width 20 height 8
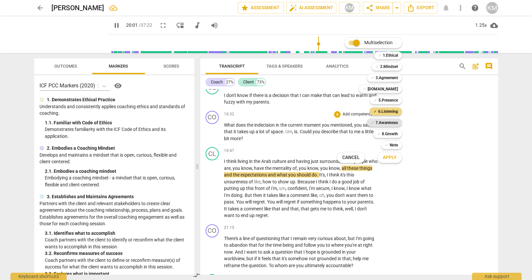
click at [392, 124] on b "7.Awareness" at bounding box center [387, 123] width 22 height 8
click at [397, 160] on button "Apply" at bounding box center [390, 158] width 24 height 12
type input "1203"
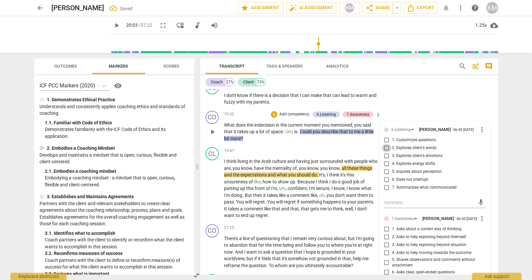
click at [387, 144] on input "2. Explores client's words" at bounding box center [387, 148] width 11 height 8
checkbox input "true"
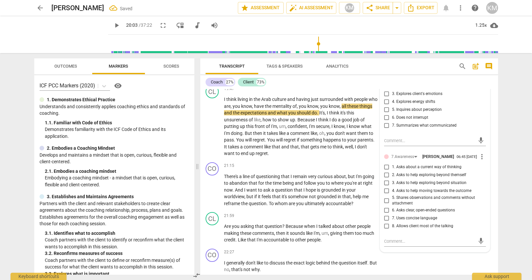
scroll to position [1980, 0]
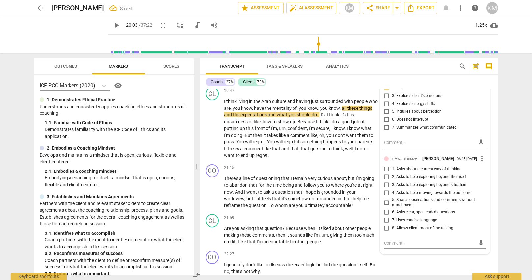
click at [388, 165] on input "1. Asks about a current way of thinking" at bounding box center [387, 169] width 11 height 8
checkbox input "true"
click at [409, 262] on div "CO play_arrow pause 22:27 + Add competency keyboard_arrow_right I generally don…" at bounding box center [349, 263] width 298 height 30
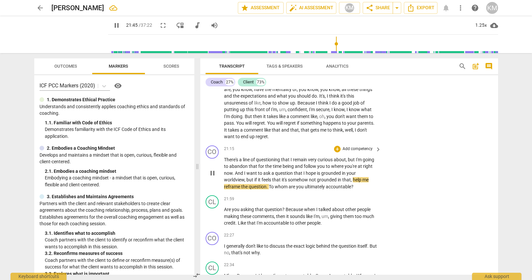
scroll to position [1999, 0]
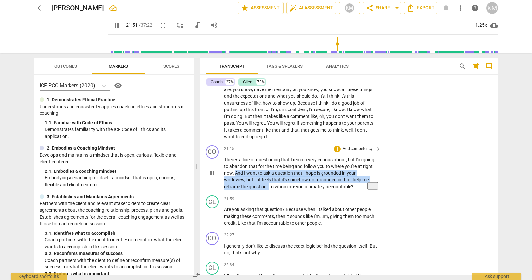
drag, startPoint x: 236, startPoint y: 160, endPoint x: 269, endPoint y: 172, distance: 36.0
click at [269, 172] on p "There's a line of questioning that I remain very curious about , but I'm going …" at bounding box center [301, 173] width 154 height 34
click at [351, 146] on p "Add competency" at bounding box center [357, 149] width 31 height 6
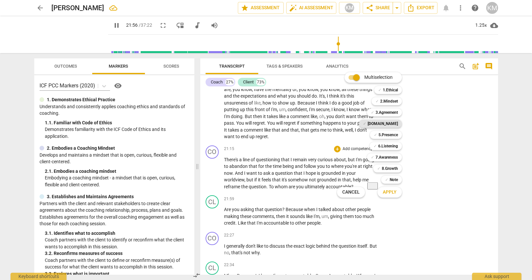
click at [395, 122] on b "[DOMAIN_NAME]" at bounding box center [383, 124] width 30 height 8
click at [393, 133] on b "5.Presence" at bounding box center [388, 135] width 19 height 8
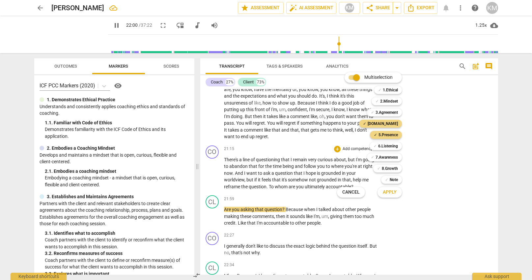
click at [395, 193] on span "Apply" at bounding box center [390, 192] width 14 height 7
type input "1321"
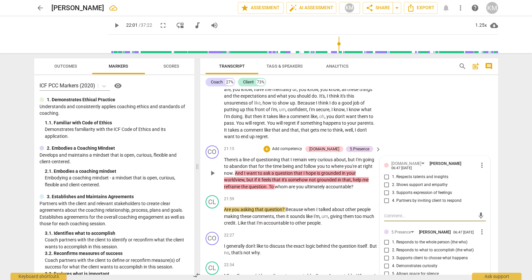
click at [388, 189] on input "3. Supports expression of feelings" at bounding box center [387, 193] width 11 height 8
checkbox input "true"
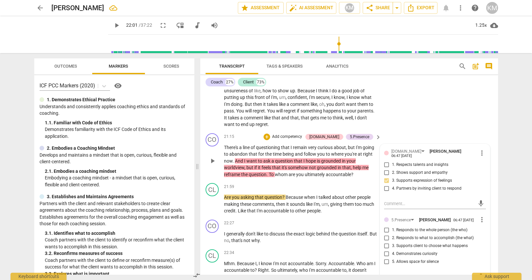
scroll to position [2004, 0]
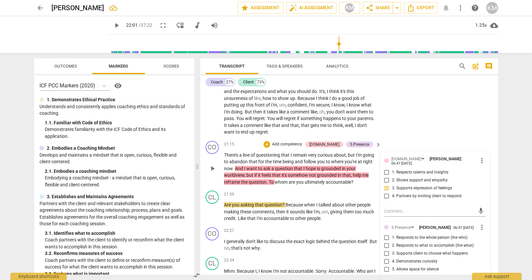
click at [303, 141] on p "Add competency" at bounding box center [287, 144] width 31 height 6
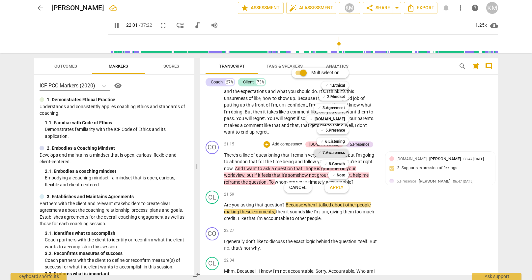
click at [337, 152] on b "7.Awareness" at bounding box center [334, 153] width 22 height 8
click at [341, 189] on span "Apply" at bounding box center [337, 187] width 14 height 7
type input "1326"
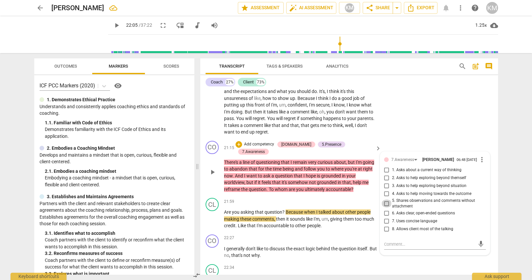
click at [387, 199] on input "5. Shares observations and comments without attachment" at bounding box center [387, 203] width 11 height 8
checkbox input "true"
click at [406, 241] on textarea at bounding box center [429, 244] width 91 height 6
paste textarea "Coach shares – with no attachment – observations, intuitions, comments, thought…"
type textarea "Coach shares – with no attachment – observations, intuitions, comments, thought…"
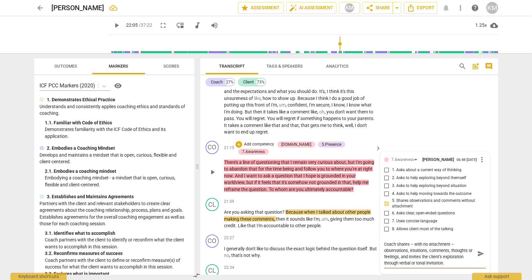
type textarea "Coach shares – with no attachment – observations, intuitions, comments, thought…"
click at [482, 250] on span "send" at bounding box center [481, 253] width 7 height 7
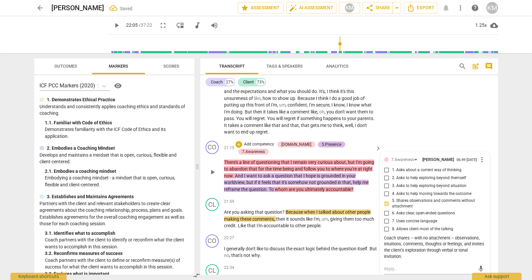
click at [329, 141] on div "5.Presence" at bounding box center [331, 144] width 19 height 6
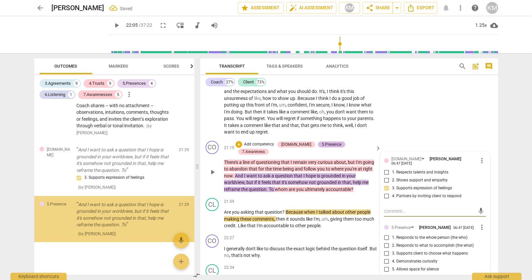
scroll to position [1618, 0]
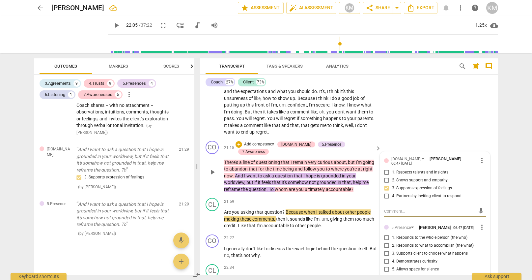
click at [388, 257] on input "4. Demonstrates curiosity" at bounding box center [387, 261] width 11 height 8
checkbox input "true"
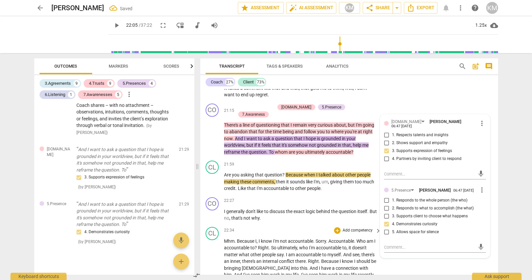
scroll to position [2067, 0]
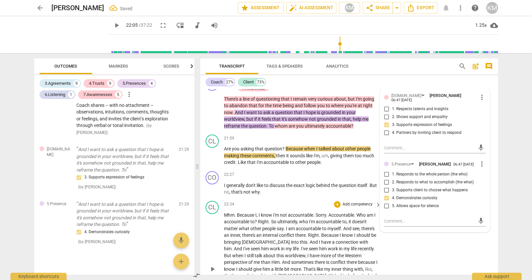
click at [425, 230] on div "CL play_arrow pause 22:34 + Add competency keyboard_arrow_right Mhm . Because I…" at bounding box center [349, 263] width 298 height 131
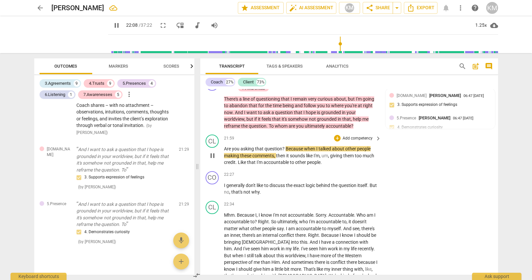
click at [213, 152] on span "pause" at bounding box center [213, 156] width 8 height 8
click at [211, 152] on span "play_arrow" at bounding box center [213, 156] width 8 height 8
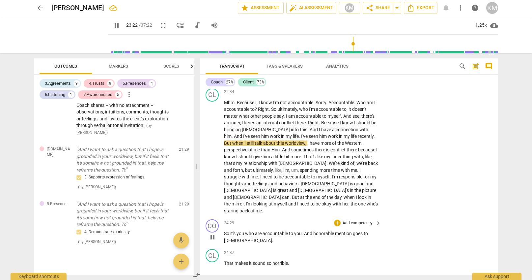
scroll to position [2179, 0]
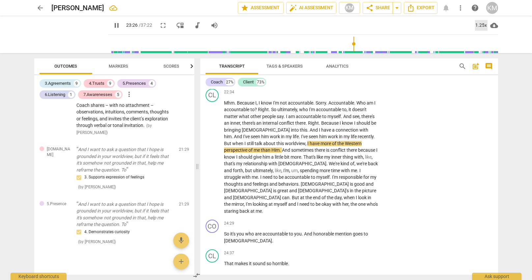
click at [483, 26] on div "1.25x" at bounding box center [481, 25] width 13 height 11
click at [482, 40] on li "1x" at bounding box center [486, 39] width 22 height 13
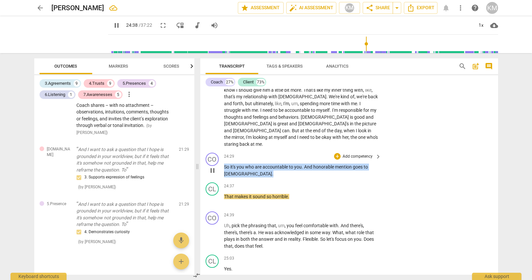
scroll to position [2246, 0]
drag, startPoint x: 225, startPoint y: 132, endPoint x: 240, endPoint y: 139, distance: 15.9
click at [240, 163] on p "So it's you who are accountable to you . And honorable mention goes to [DEMOGRA…" at bounding box center [301, 170] width 154 height 14
click at [365, 154] on p "Add competency" at bounding box center [357, 157] width 31 height 6
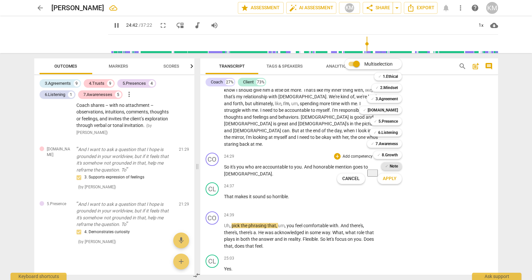
click at [395, 166] on b "Note" at bounding box center [394, 166] width 8 height 8
click at [392, 177] on span "Apply" at bounding box center [390, 178] width 14 height 7
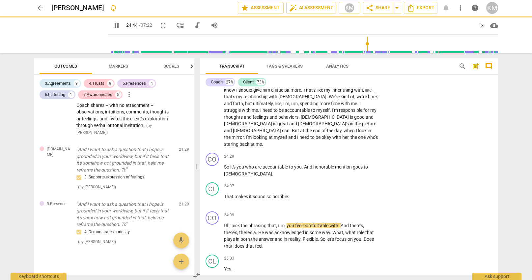
type input "1485"
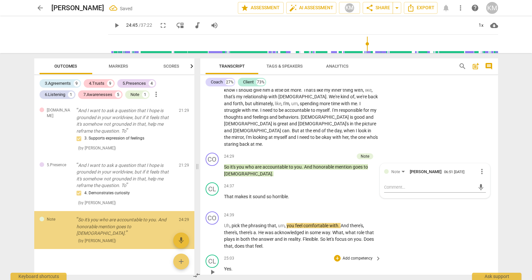
scroll to position [1658, 0]
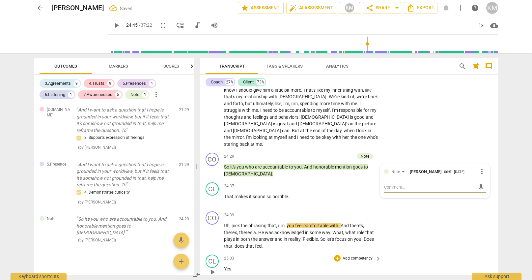
type textarea "T"
type textarea "Th"
type textarea "Tha"
type textarea "That"
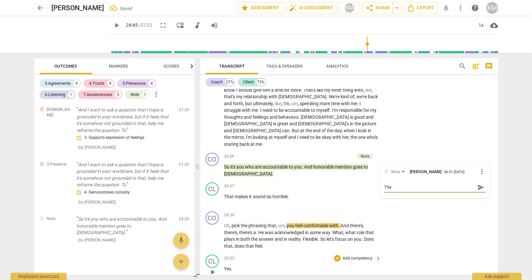
type textarea "That"
type textarea "That t"
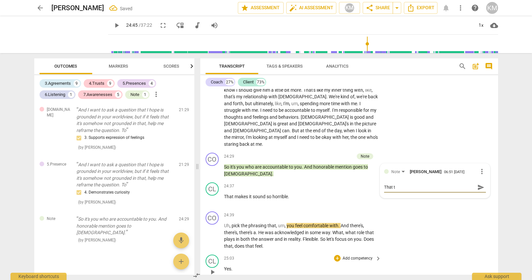
type textarea "That ta"
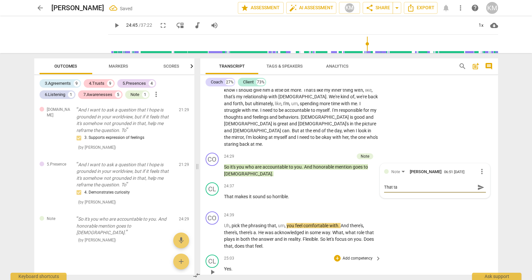
type textarea "That ta"
type textarea "That t"
type textarea "That"
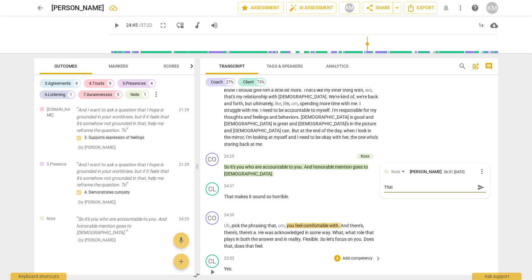
type textarea "That"
type textarea "Tha"
type textarea "Th"
type textarea "T"
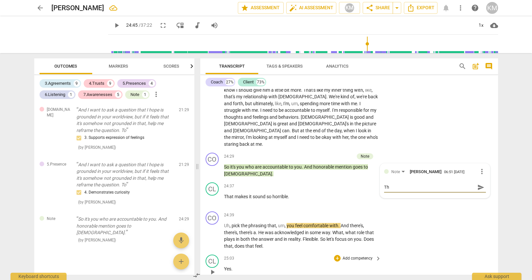
type textarea "T"
type textarea "Th"
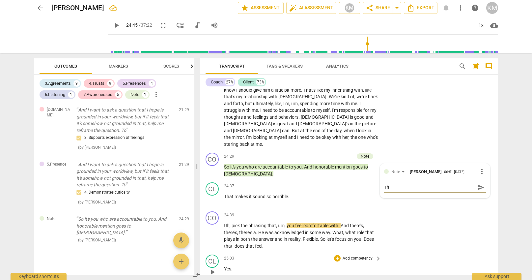
type textarea "Tha"
type textarea "That"
type textarea "That w"
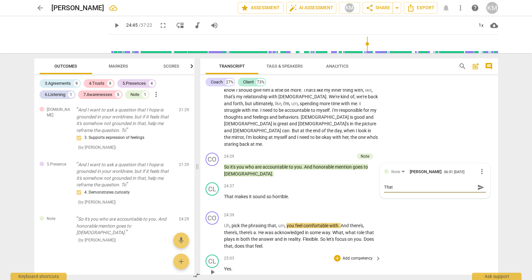
type textarea "That w"
type textarea "That wa"
type textarea "That was"
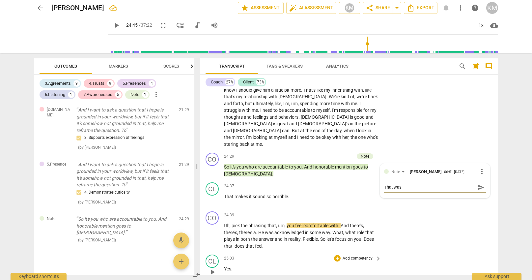
type textarea "That was f"
type textarea "That was fu"
type textarea "That was fun"
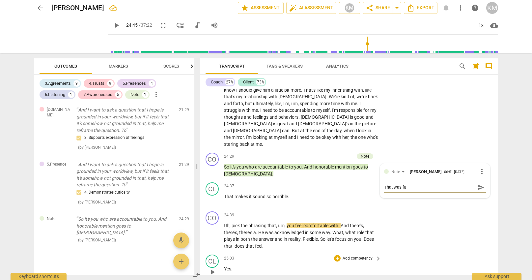
type textarea "That was fun"
type textarea "That was funn"
type textarea "That was funny"
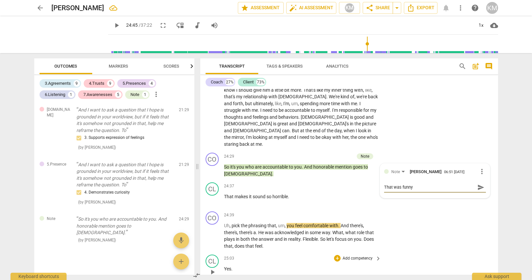
type textarea "That was funny"
type textarea "That was funny a"
type textarea "That was funny an"
type textarea "That was funny and"
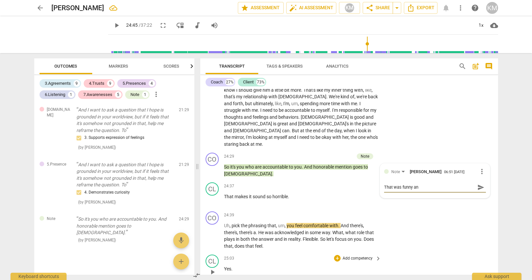
type textarea "That was funny and"
type textarea "That was funny and s"
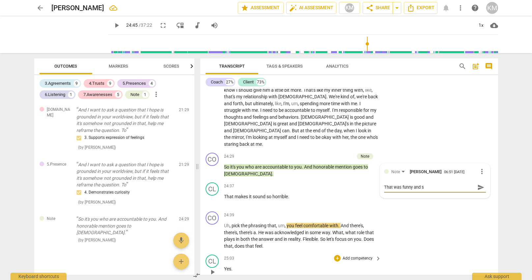
type textarea "That was funny and su"
type textarea "That was funny and suc"
type textarea "That was funny and such"
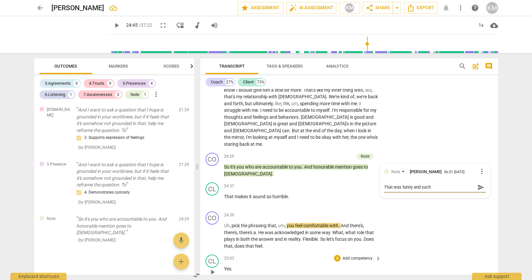
type textarea "That was funny and such"
type textarea "That was funny and such a"
type textarea "That was funny and such a p"
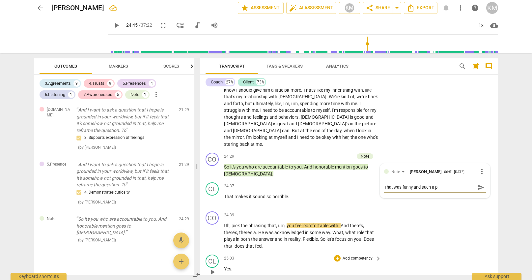
type textarea "That was funny and such a pe"
type textarea "That was funny and such a per"
type textarea "That was funny and such a perf"
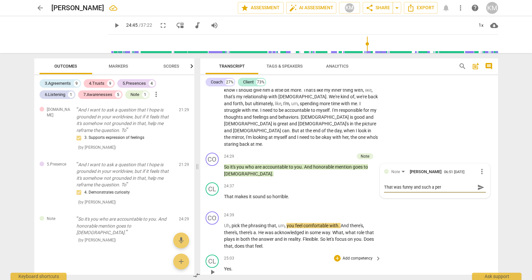
type textarea "That was funny and such a perf"
type textarea "That was funny and such a perfe"
type textarea "That was funny and such a perfet"
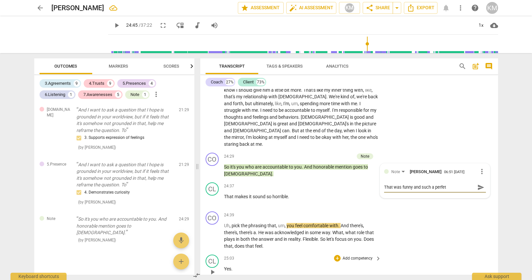
type textarea "That was funny and such a perfet"
type textarea "That was funny and such a perfet r"
type textarea "That was funny and such a perfet re"
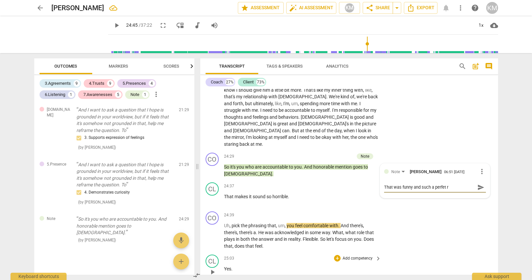
type textarea "That was funny and such a perfet re"
type textarea "That was funny and such a perfet res"
type textarea "That was funny and such a perfet resp"
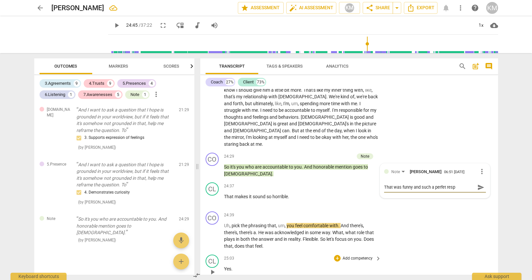
type textarea "That was funny and such a perfet respo"
type textarea "That was funny and such a perfet respon"
type textarea "That was funny and such a perfet responc"
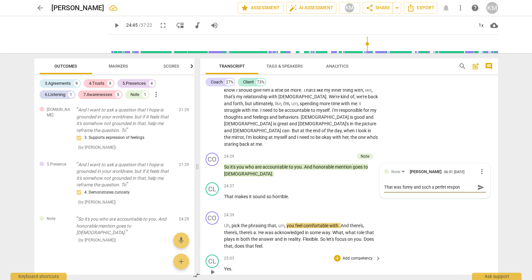
type textarea "That was funny and such a perfet responc"
type textarea "That was funny and such a perfet responce"
type textarea "That was funny and such a perfect responce"
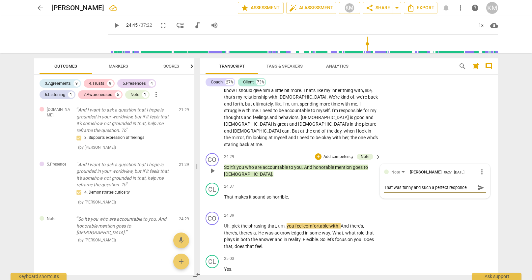
type textarea "That was funny and such a perfect responce"
click at [482, 184] on span "send" at bounding box center [481, 187] width 7 height 7
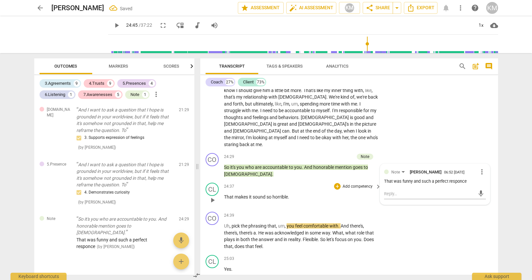
click at [304, 183] on div "24:37 + Add competency keyboard_arrow_right That makes it sound so horrible ." at bounding box center [303, 195] width 158 height 24
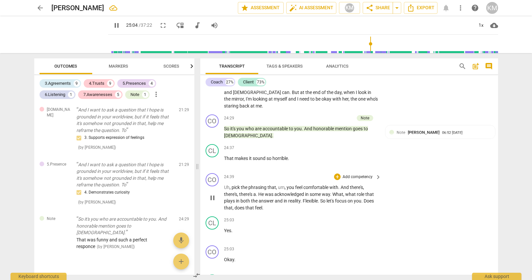
scroll to position [2284, 0]
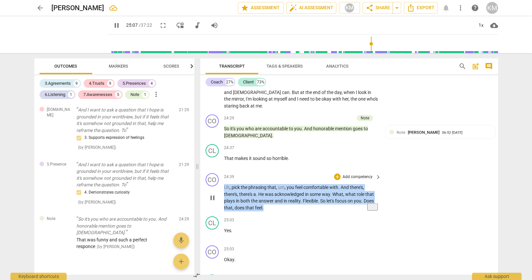
drag, startPoint x: 225, startPoint y: 154, endPoint x: 268, endPoint y: 174, distance: 47.9
click at [268, 184] on p "Uh , pick the phrasing that , um , you feel comfortable with . And there's , th…" at bounding box center [301, 197] width 154 height 27
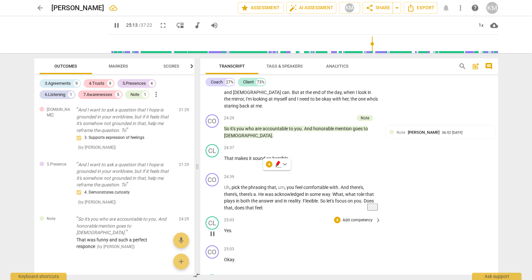
click at [340, 216] on div "25:03 + Add competency keyboard_arrow_right Yes ." at bounding box center [303, 228] width 158 height 24
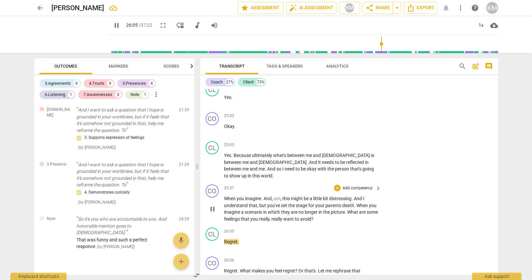
scroll to position [2417, 0]
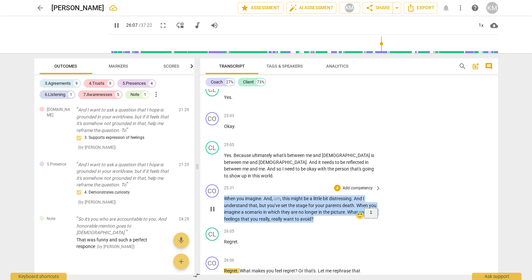
drag, startPoint x: 224, startPoint y: 156, endPoint x: 335, endPoint y: 175, distance: 112.4
click at [335, 195] on p "When you imagine . And , um , this might be a little bit distressing . And I un…" at bounding box center [301, 208] width 154 height 27
click at [364, 185] on p "Add competency" at bounding box center [357, 188] width 31 height 6
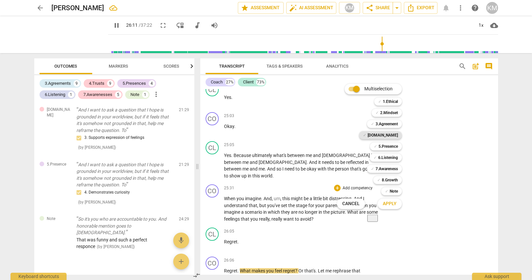
click at [394, 135] on b "[DOMAIN_NAME]" at bounding box center [383, 135] width 30 height 8
click at [394, 168] on b "7.Awareness" at bounding box center [387, 169] width 22 height 8
click at [396, 204] on span "Apply" at bounding box center [390, 203] width 14 height 7
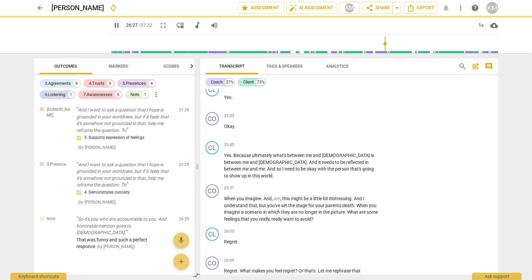
type input "1588"
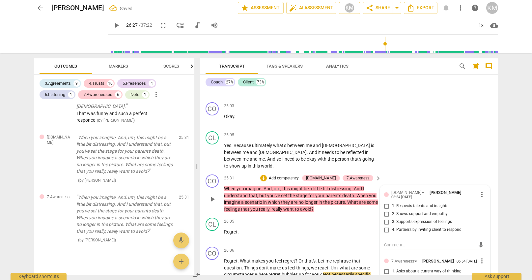
scroll to position [2428, 0]
drag, startPoint x: 389, startPoint y: 185, endPoint x: 394, endPoint y: 187, distance: 5.2
click at [389, 225] on input "4. Partners by inviting client to respond" at bounding box center [387, 229] width 11 height 8
checkbox input "true"
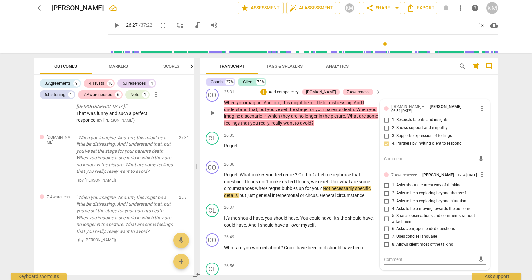
scroll to position [2514, 0]
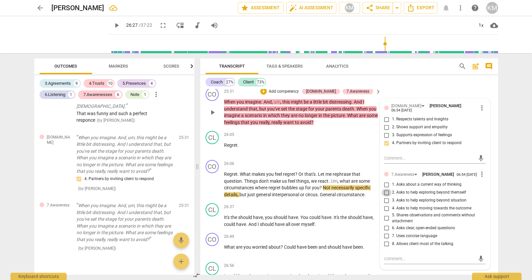
click at [388, 189] on input "2. Asks to help exploring beyond themself" at bounding box center [387, 193] width 11 height 8
checkbox input "true"
click at [304, 233] on div "26:49 + Add competency keyboard_arrow_right" at bounding box center [303, 236] width 158 height 7
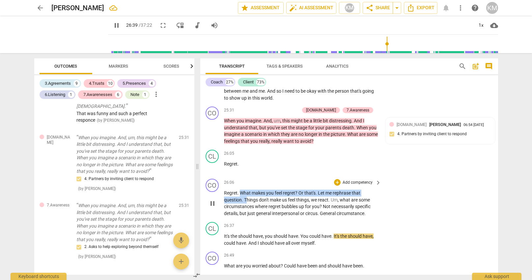
scroll to position [2495, 0]
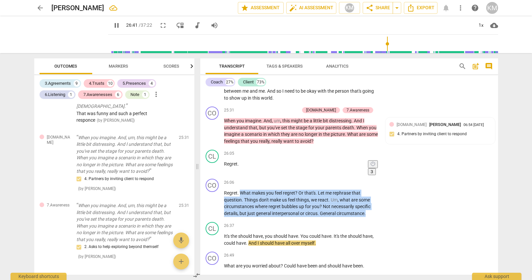
click at [373, 0] on html "arrow_back [PERSON_NAME] edit star Assessment auto_fix_high AI Assessment KM sh…" at bounding box center [266, 0] width 532 height 0
click at [358, 180] on p "Add competency" at bounding box center [357, 183] width 31 height 6
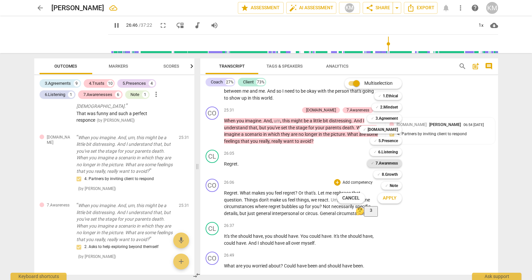
click at [388, 163] on b "7.Awareness" at bounding box center [387, 163] width 22 height 8
drag, startPoint x: 393, startPoint y: 150, endPoint x: 395, endPoint y: 158, distance: 8.2
click at [393, 150] on b "6.Listening" at bounding box center [388, 152] width 20 height 8
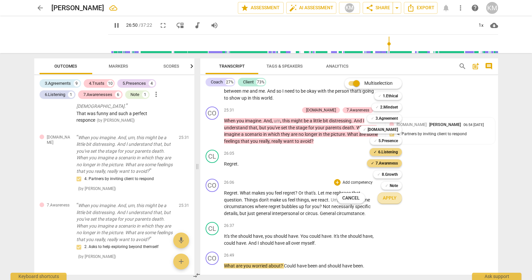
click at [396, 199] on span "Apply" at bounding box center [390, 198] width 14 height 7
type input "1611"
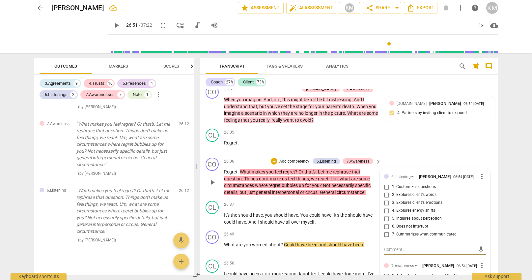
scroll to position [2517, 0]
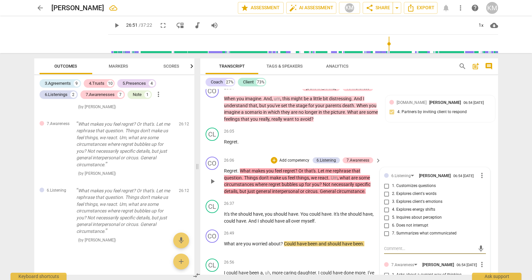
click at [393, 245] on textarea at bounding box center [429, 248] width 91 height 6
type textarea "T"
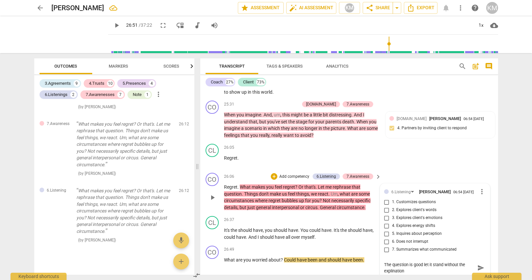
scroll to position [2496, 0]
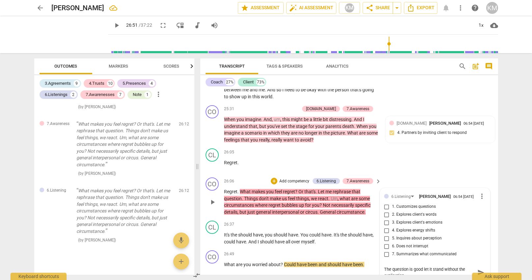
click at [392, 266] on textarea "The question is good let it stand without the explination" at bounding box center [429, 272] width 91 height 13
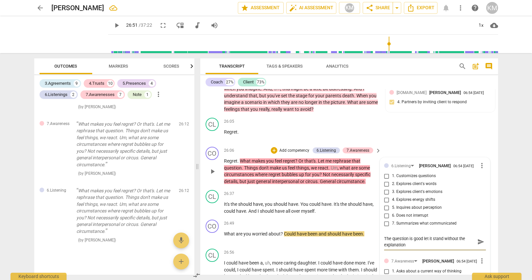
scroll to position [2525, 0]
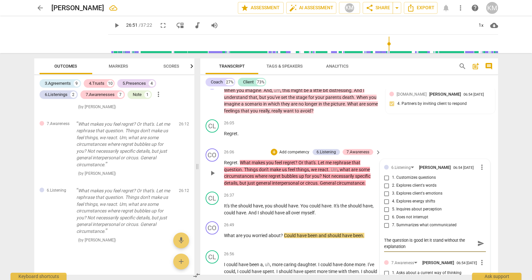
click at [388, 182] on input "2. Explores client's words" at bounding box center [387, 186] width 11 height 8
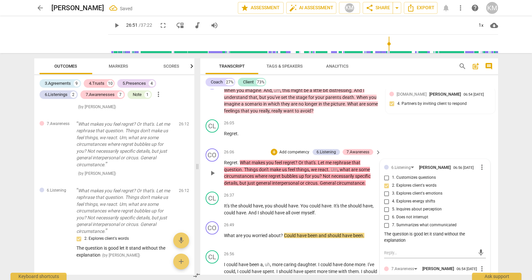
click at [387, 174] on input "1. Customizes questions" at bounding box center [387, 178] width 11 height 8
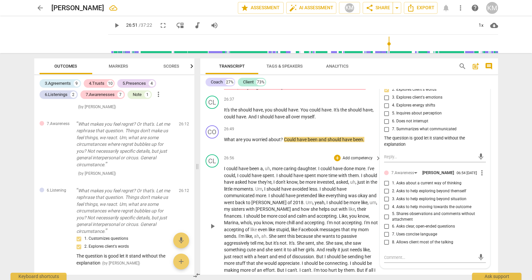
scroll to position [2624, 0]
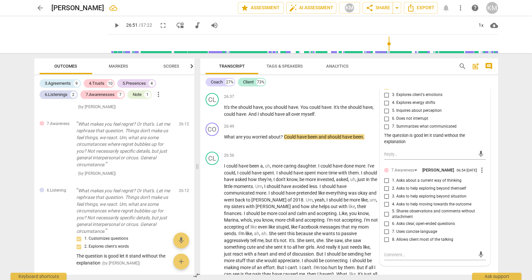
click at [387, 192] on input "3. Asks to help exploring beyond situation" at bounding box center [387, 196] width 11 height 8
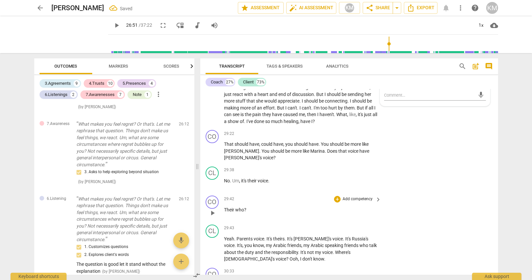
scroll to position [2784, 0]
click at [428, 192] on div "CO play_arrow pause 29:42 + Add competency keyboard_arrow_right Their who ?" at bounding box center [349, 206] width 298 height 29
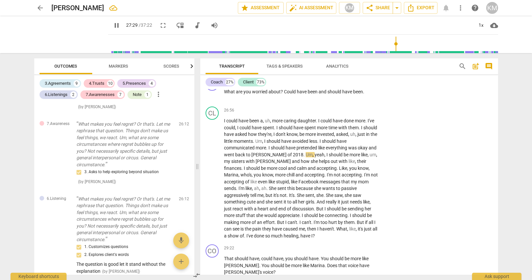
scroll to position [2668, 0]
click at [211, 262] on span "pause" at bounding box center [213, 266] width 8 height 8
click at [214, 262] on span "play_arrow" at bounding box center [213, 266] width 8 height 8
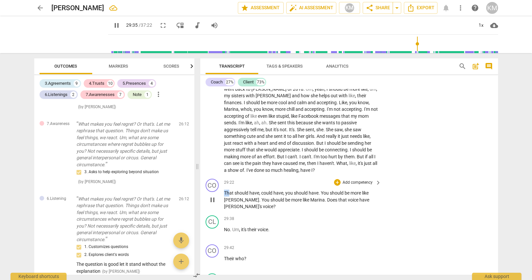
scroll to position [2735, 0]
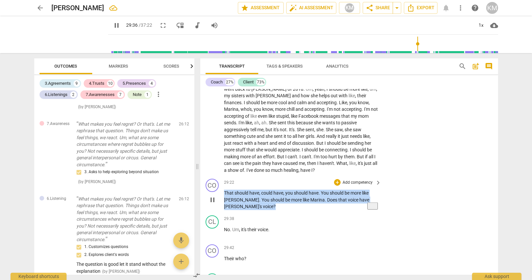
drag, startPoint x: 224, startPoint y: 152, endPoint x: 244, endPoint y: 163, distance: 22.6
click at [244, 190] on p "That should have , could have , you should have . You should be more like [PERS…" at bounding box center [301, 200] width 154 height 20
click at [364, 180] on p "Add competency" at bounding box center [357, 183] width 31 height 6
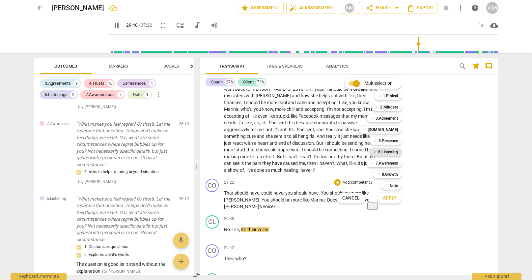
drag, startPoint x: 386, startPoint y: 153, endPoint x: 387, endPoint y: 157, distance: 3.8
click at [386, 153] on b "6.Listening" at bounding box center [388, 152] width 20 height 8
click at [392, 163] on b "7.Awareness" at bounding box center [387, 163] width 22 height 8
click at [396, 199] on span "Apply" at bounding box center [390, 198] width 14 height 7
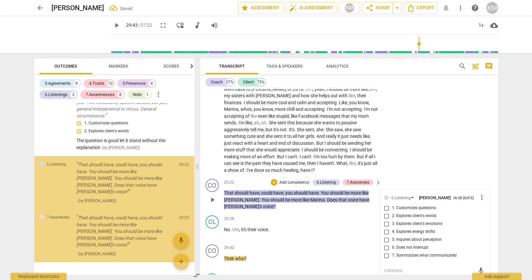
scroll to position [2058, 0]
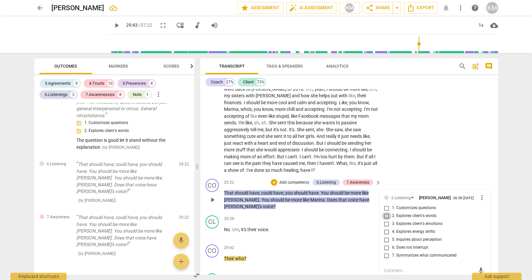
click at [388, 212] on input "2. Explores client's words" at bounding box center [387, 216] width 11 height 8
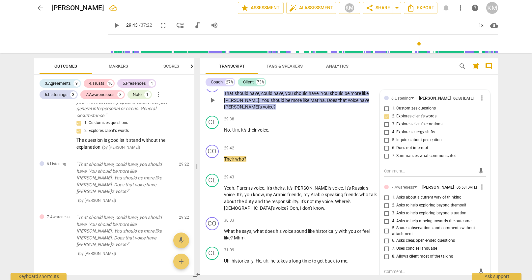
scroll to position [2832, 0]
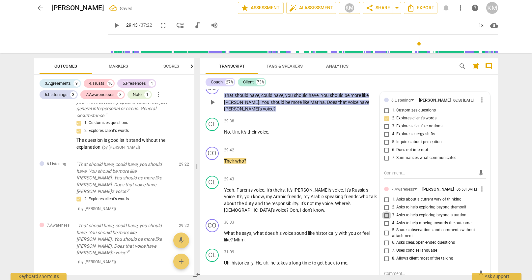
click at [385, 211] on input "3. Asks to help exploring beyond situation" at bounding box center [387, 215] width 11 height 8
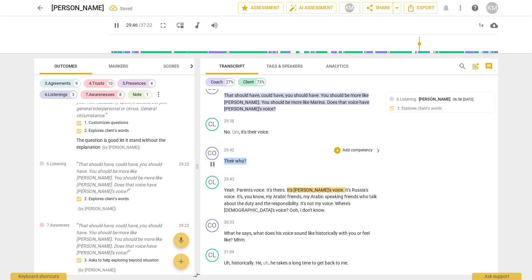
drag, startPoint x: 225, startPoint y: 120, endPoint x: 251, endPoint y: 121, distance: 26.1
click at [251, 158] on p "Their who ?" at bounding box center [301, 161] width 154 height 7
click at [355, 147] on p "Add competency" at bounding box center [357, 150] width 31 height 6
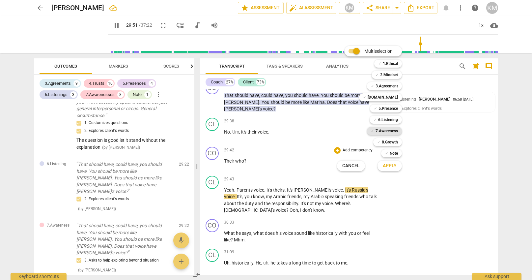
click at [384, 132] on b "7.Awareness" at bounding box center [387, 131] width 22 height 8
click at [395, 107] on b "5.Presence" at bounding box center [388, 108] width 19 height 8
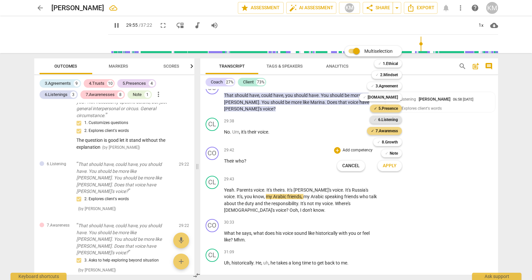
click at [394, 119] on b "6.Listening" at bounding box center [388, 120] width 20 height 8
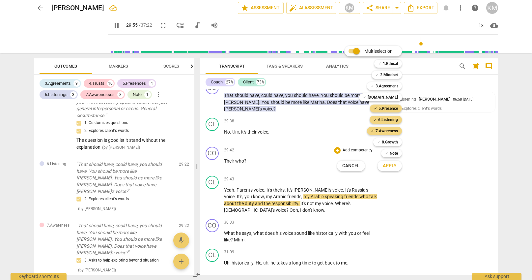
click at [393, 167] on span "Apply" at bounding box center [390, 165] width 14 height 7
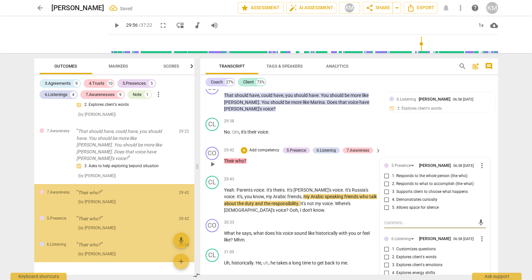
scroll to position [2152, 0]
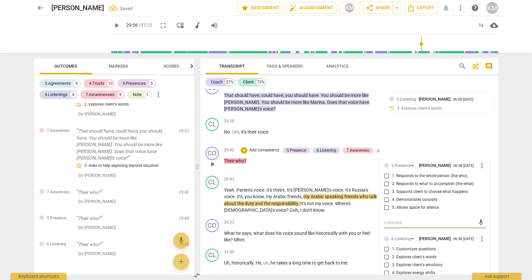
drag, startPoint x: 388, startPoint y: 134, endPoint x: 390, endPoint y: 153, distance: 18.9
click at [388, 172] on input "1. Responds to the whole person (the who)" at bounding box center [387, 176] width 11 height 8
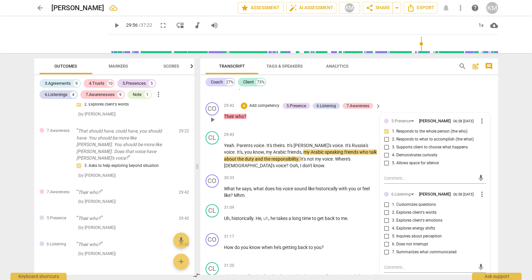
scroll to position [2878, 0]
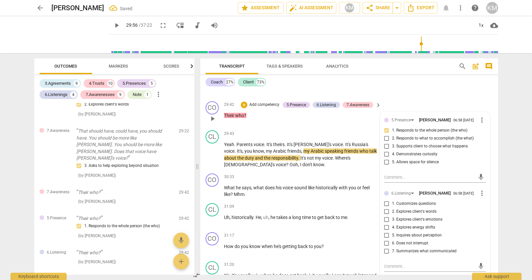
drag, startPoint x: 387, startPoint y: 163, endPoint x: 390, endPoint y: 166, distance: 4.0
click at [387, 200] on input "1. Customizes questions" at bounding box center [387, 204] width 11 height 8
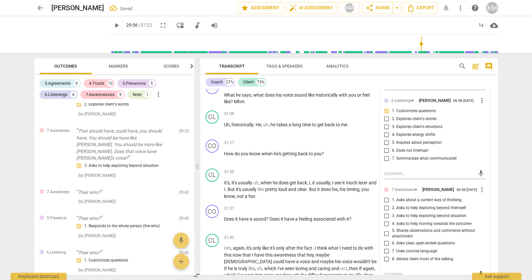
scroll to position [2971, 0]
click at [389, 204] on input "2. Asks to help exploring beyond themself" at bounding box center [387, 208] width 11 height 8
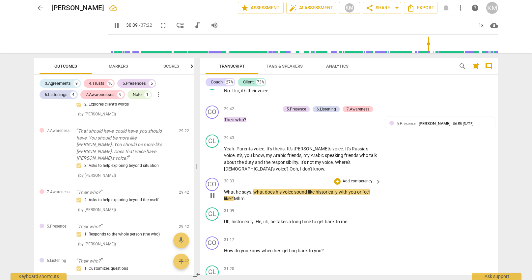
scroll to position [2873, 0]
drag, startPoint x: 253, startPoint y: 149, endPoint x: 273, endPoint y: 157, distance: 21.1
click at [268, 189] on p "What he says , what does his voice sound like historically with you or feel lik…" at bounding box center [301, 196] width 154 height 14
click at [357, 178] on p "Add competency" at bounding box center [357, 181] width 31 height 6
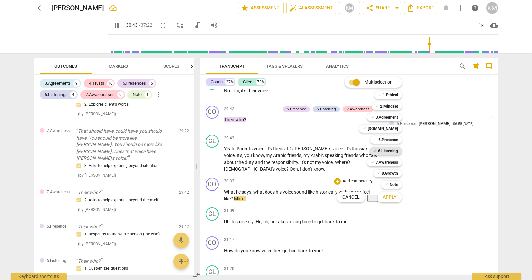
click at [392, 152] on b "6.Listening" at bounding box center [388, 151] width 20 height 8
click at [390, 163] on b "7.Awareness" at bounding box center [387, 162] width 22 height 8
click at [393, 197] on span "Apply" at bounding box center [390, 197] width 14 height 7
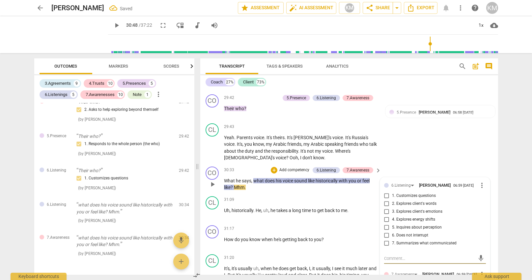
scroll to position [2886, 0]
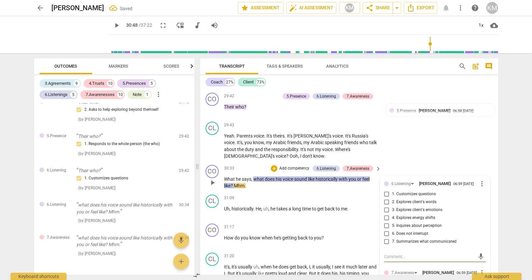
drag, startPoint x: 388, startPoint y: 193, endPoint x: 399, endPoint y: 199, distance: 12.7
click at [388, 230] on input "6. Does not interrupt" at bounding box center [387, 234] width 11 height 8
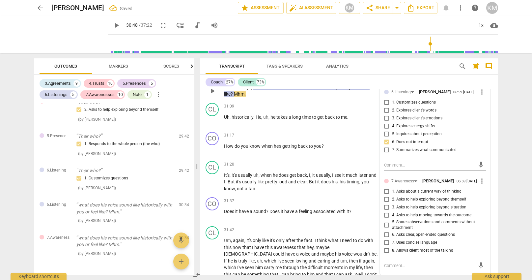
scroll to position [2980, 0]
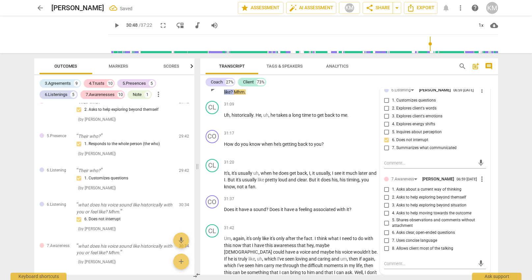
click at [387, 229] on input "6. Asks clear, open-ended questions" at bounding box center [387, 233] width 11 height 8
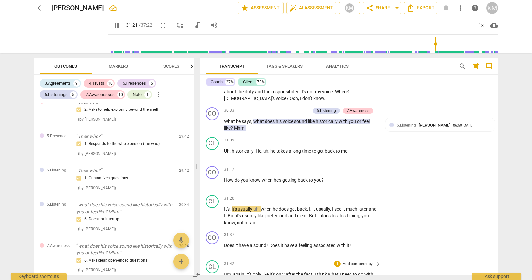
scroll to position [2942, 0]
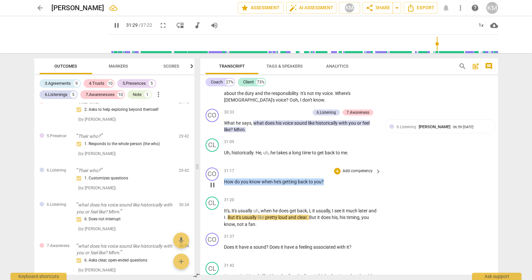
drag, startPoint x: 225, startPoint y: 140, endPoint x: 326, endPoint y: 142, distance: 100.9
click at [325, 178] on p "How do you know when he's getting back to you ?" at bounding box center [301, 181] width 154 height 7
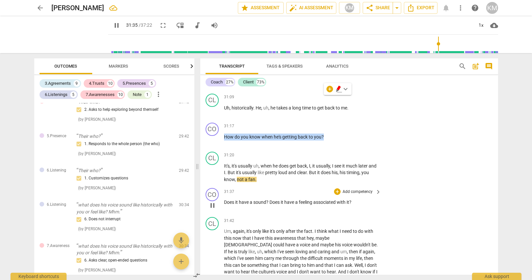
scroll to position [2984, 0]
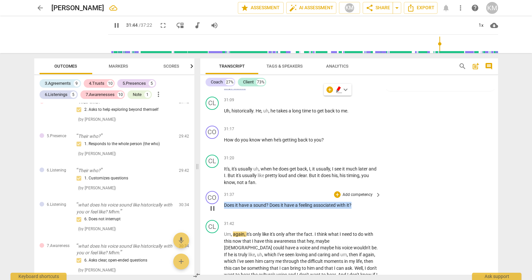
drag, startPoint x: 224, startPoint y: 163, endPoint x: 366, endPoint y: 164, distance: 141.7
click at [366, 202] on p "Does it have a sound ? Does it have a feeling associated with it ?" at bounding box center [301, 205] width 154 height 7
click at [347, 192] on p "Add competency" at bounding box center [357, 195] width 31 height 6
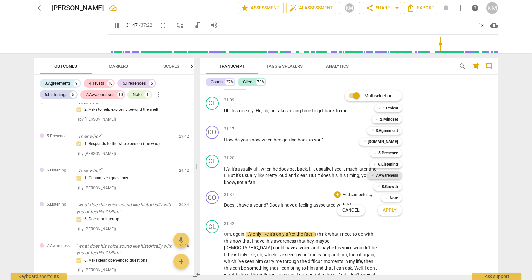
click at [391, 176] on b "7.Awareness" at bounding box center [387, 175] width 22 height 8
click at [396, 210] on span "Apply" at bounding box center [390, 210] width 14 height 7
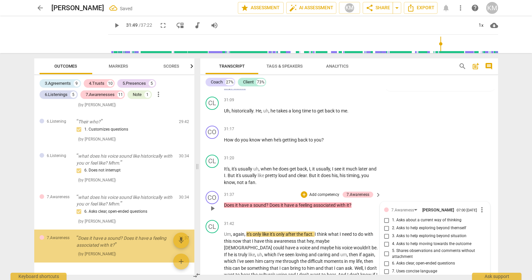
scroll to position [2292, 0]
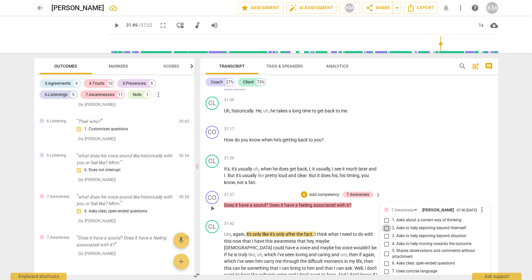
click at [388, 224] on input "2. Asks to help exploring beyond themself" at bounding box center [387, 228] width 11 height 8
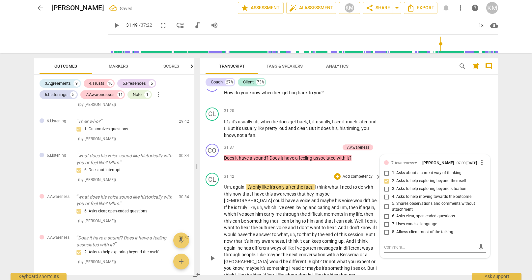
scroll to position [3030, 0]
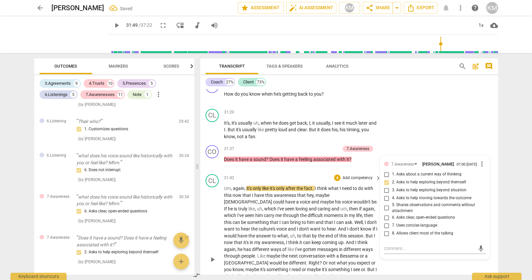
click at [446, 230] on div "CL play_arrow pause 31:42 + Add competency keyboard_arrow_right Um , again , it…" at bounding box center [349, 253] width 298 height 165
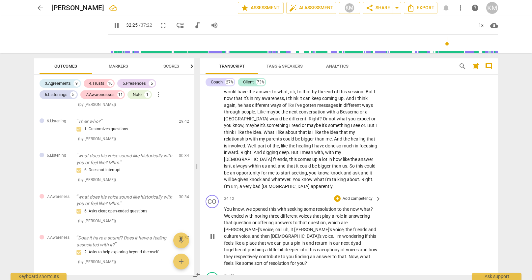
scroll to position [3175, 0]
click at [212, 231] on span "pause" at bounding box center [213, 235] width 8 height 8
click at [212, 231] on span "play_arrow" at bounding box center [213, 235] width 8 height 8
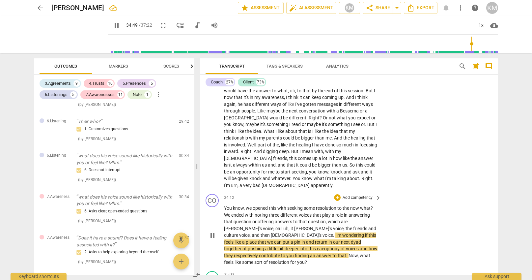
scroll to position [3175, 0]
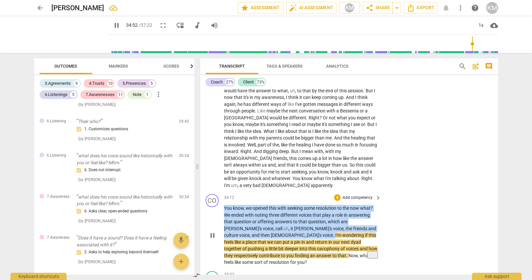
drag, startPoint x: 224, startPoint y: 159, endPoint x: 250, endPoint y: 185, distance: 36.4
click at [250, 205] on p "You know , we opened this with seeking some resolution to the now what ? We end…" at bounding box center [301, 235] width 154 height 61
click at [357, 195] on p "Add competency" at bounding box center [357, 198] width 31 height 6
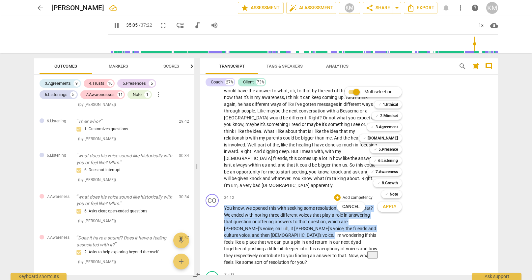
scroll to position [3370, 0]
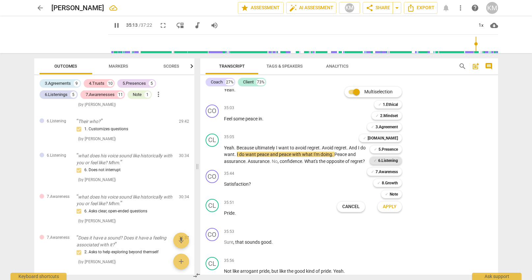
click at [393, 160] on b "6.Listening" at bounding box center [388, 161] width 20 height 8
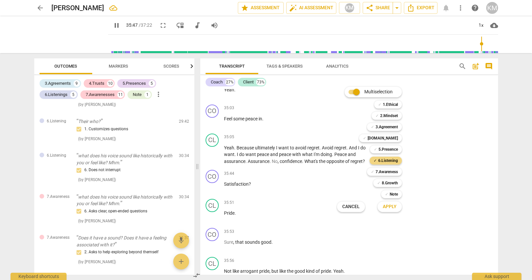
click at [393, 206] on span "Apply" at bounding box center [390, 206] width 14 height 7
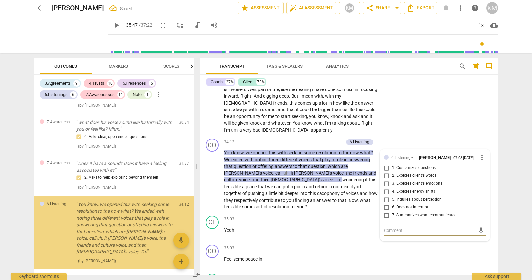
scroll to position [2366, 0]
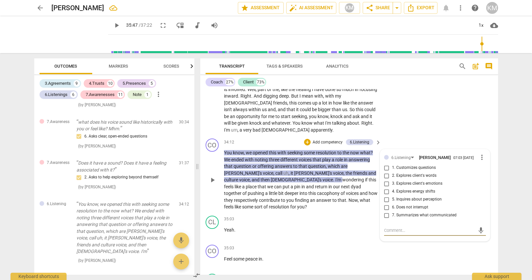
click at [387, 211] on input "7. Summarizes what communicated" at bounding box center [387, 215] width 11 height 8
click at [342, 177] on span "wondering" at bounding box center [353, 179] width 23 height 5
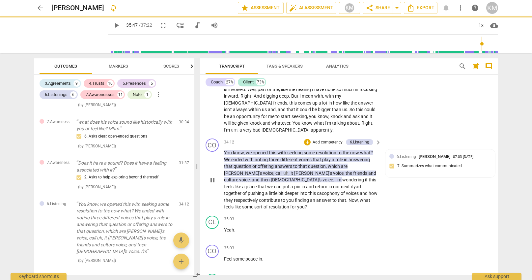
scroll to position [3230, 0]
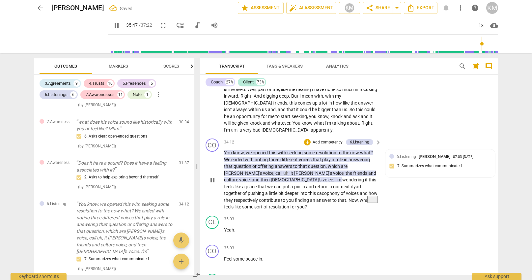
click at [333, 177] on span "." at bounding box center [334, 179] width 2 height 5
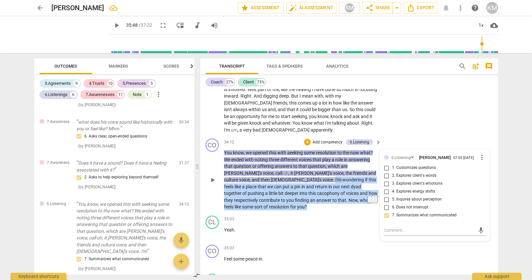
drag, startPoint x: 249, startPoint y: 132, endPoint x: 365, endPoint y: 154, distance: 117.6
click at [365, 154] on p "You know , we opened this with seeking some resolution to the now what ? We end…" at bounding box center [301, 179] width 154 height 61
click at [337, 139] on p "Add competency" at bounding box center [327, 142] width 31 height 6
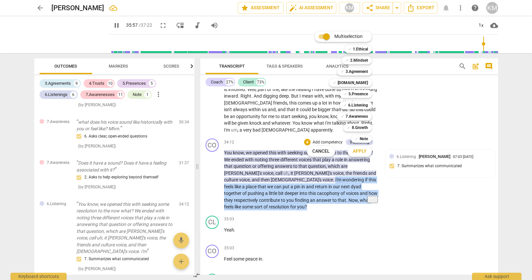
scroll to position [3494, 0]
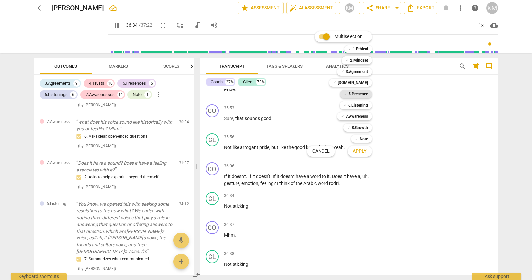
click at [364, 95] on b "5.Presence" at bounding box center [358, 94] width 19 height 8
drag, startPoint x: 363, startPoint y: 153, endPoint x: 360, endPoint y: 151, distance: 4.0
click at [363, 153] on span "Apply" at bounding box center [360, 151] width 14 height 7
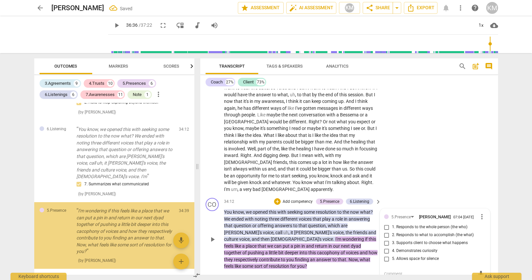
scroll to position [3190, 0]
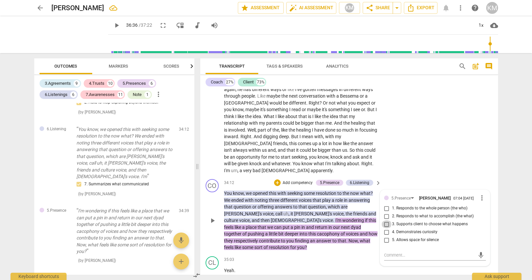
drag, startPoint x: 386, startPoint y: 176, endPoint x: 389, endPoint y: 181, distance: 5.5
click at [386, 220] on input "3. Supports client to choose what happens" at bounding box center [387, 224] width 11 height 8
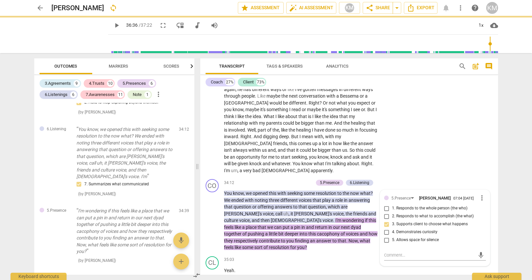
scroll to position [3209, 0]
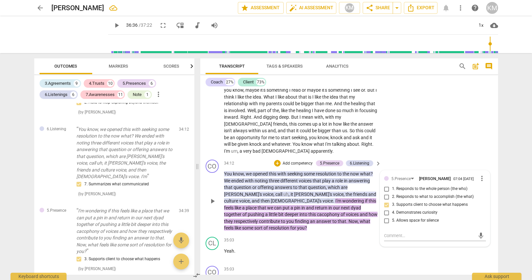
click at [292, 161] on p "Add competency" at bounding box center [297, 164] width 31 height 6
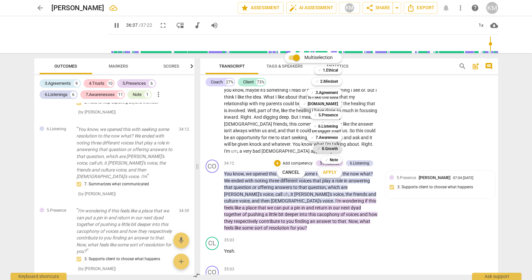
click at [328, 149] on b "8.Growth" at bounding box center [330, 149] width 16 height 8
click at [330, 172] on span "Apply" at bounding box center [330, 172] width 14 height 7
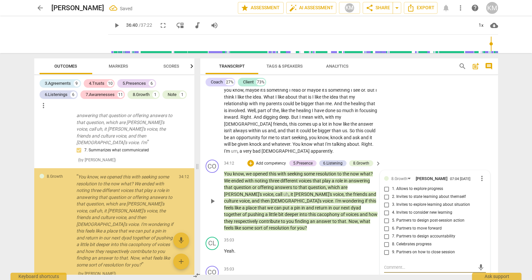
scroll to position [2486, 0]
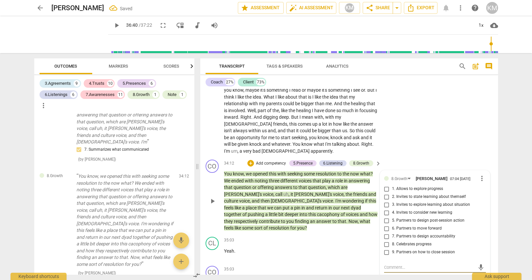
click at [387, 248] on input "9. Partners on how to close session" at bounding box center [387, 252] width 11 height 8
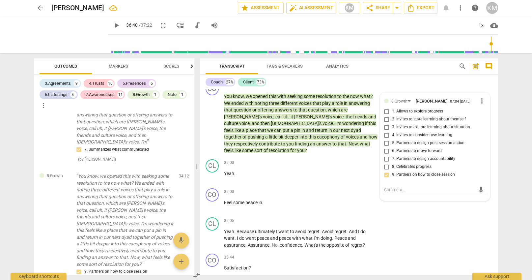
scroll to position [3288, 0]
click at [442, 214] on div "CL play_arrow pause 35:05 + Add competency keyboard_arrow_right Yeah . Because …" at bounding box center [349, 232] width 298 height 37
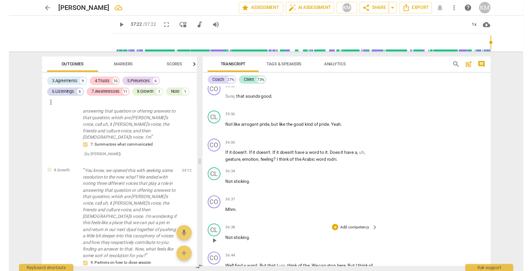
scroll to position [3512, 0]
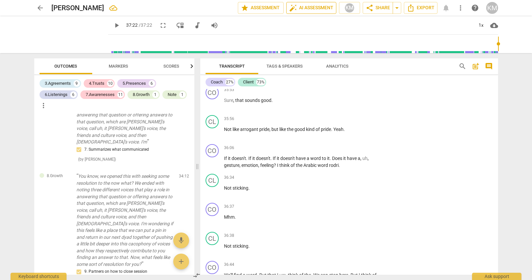
click at [310, 8] on span "auto_fix_high AI Assessment" at bounding box center [311, 8] width 44 height 8
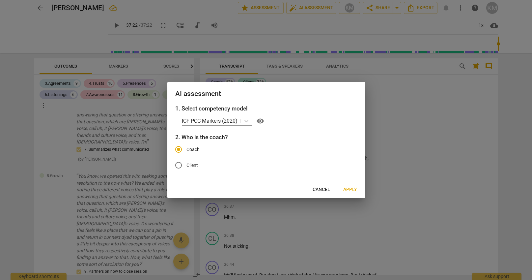
click at [354, 189] on span "Apply" at bounding box center [350, 189] width 14 height 7
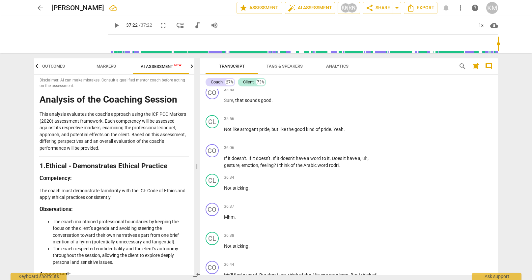
scroll to position [5, 0]
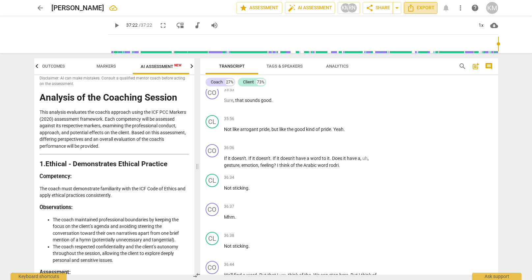
click at [425, 9] on span "Export" at bounding box center [421, 8] width 28 height 8
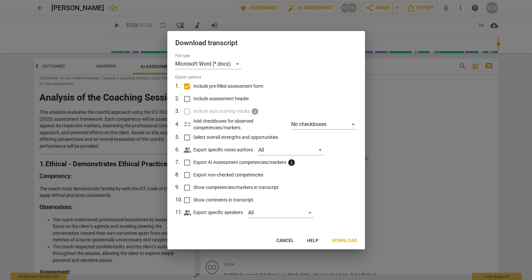
click at [186, 100] on input "Include assessment header" at bounding box center [187, 99] width 13 height 13
click at [187, 138] on input "Select overall strengths and opportunities" at bounding box center [187, 137] width 13 height 13
drag, startPoint x: 186, startPoint y: 163, endPoint x: 186, endPoint y: 169, distance: 5.9
click at [186, 163] on input "Export AI Assessment competencies/markers info" at bounding box center [187, 162] width 13 height 13
drag, startPoint x: 188, startPoint y: 177, endPoint x: 186, endPoint y: 191, distance: 13.6
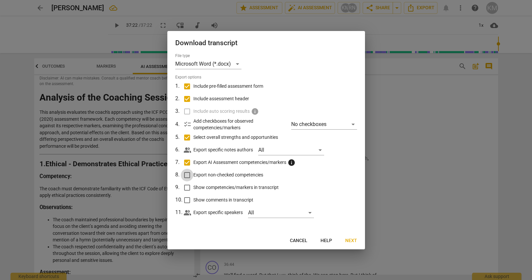
click at [188, 178] on input "Export non-checked competencies" at bounding box center [187, 175] width 13 height 13
drag, startPoint x: 188, startPoint y: 189, endPoint x: 186, endPoint y: 195, distance: 6.8
click at [187, 189] on input "Show competencies/markers in transcript" at bounding box center [187, 187] width 13 height 13
click at [189, 199] on input "Show comments in transcript" at bounding box center [187, 200] width 13 height 13
click at [353, 242] on span "Next" at bounding box center [351, 240] width 12 height 7
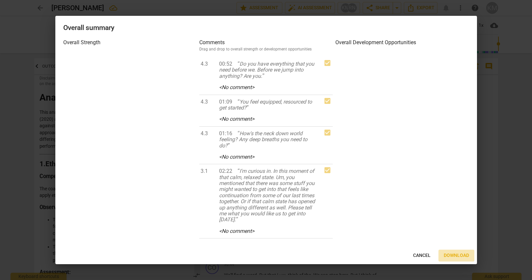
click at [457, 257] on span "Download" at bounding box center [456, 255] width 25 height 7
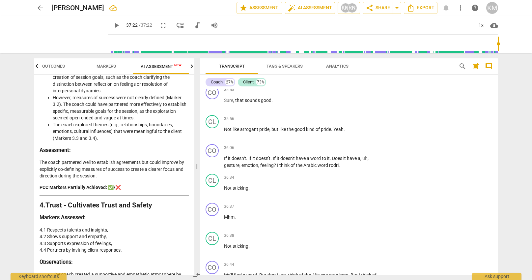
scroll to position [528, 0]
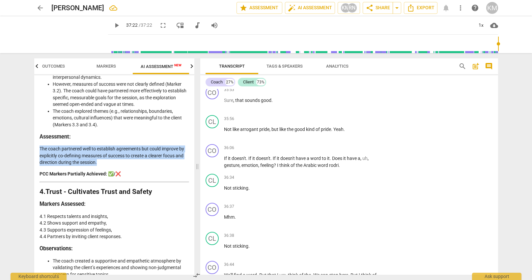
drag, startPoint x: 49, startPoint y: 154, endPoint x: 95, endPoint y: 162, distance: 46.9
click at [97, 165] on p "The coach partnered well to establish agreements but could improve by explicitl…" at bounding box center [115, 155] width 150 height 20
copy p "The coach partnered well to establish agreements but could improve by explicitl…"
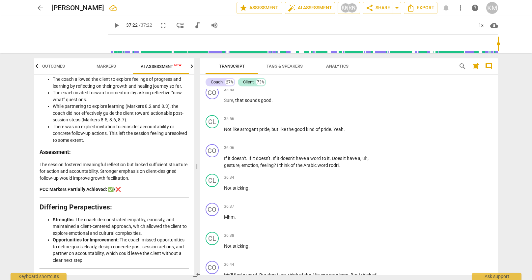
scroll to position [1611, 0]
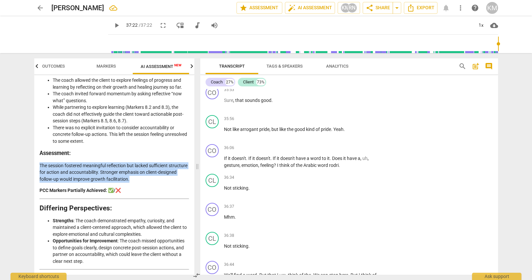
drag, startPoint x: 40, startPoint y: 175, endPoint x: 148, endPoint y: 186, distance: 108.1
click at [151, 183] on p "The session fostered meaningful reflection but lacked sufficient structure for …" at bounding box center [115, 172] width 150 height 20
copy p "The session fostered meaningful reflection but lacked sufficient structure for …"
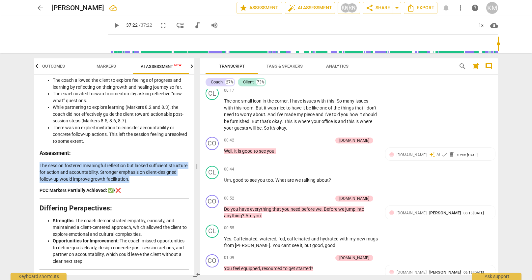
scroll to position [0, 0]
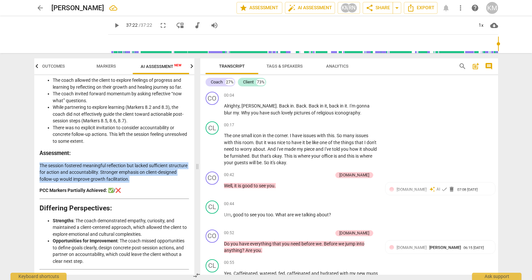
click at [477, 67] on span "post_add" at bounding box center [476, 66] width 8 height 8
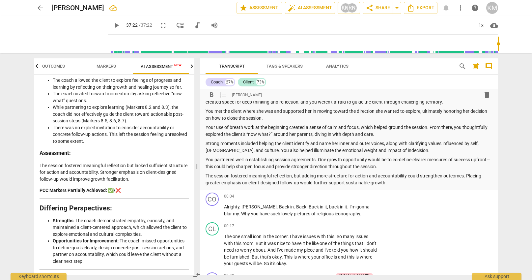
scroll to position [31, 0]
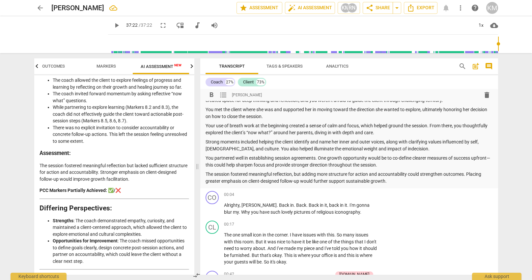
click at [492, 158] on p "You partnered well in establishing session agreements. One growth opportunity w…" at bounding box center [349, 162] width 287 height 14
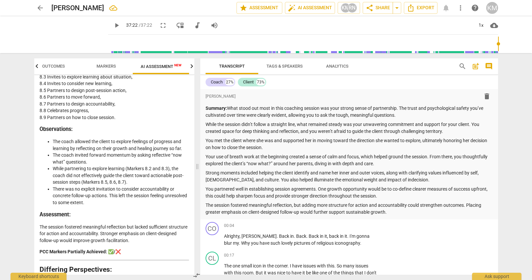
scroll to position [1692, 0]
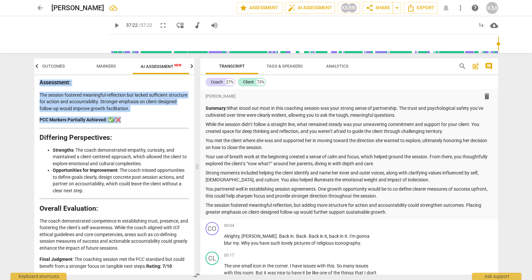
drag, startPoint x: 40, startPoint y: 181, endPoint x: 146, endPoint y: 124, distance: 120.6
copy div "3. Agreement - Establishes and Maintains Agreements Markers Assessed: 3.1 Ident…"
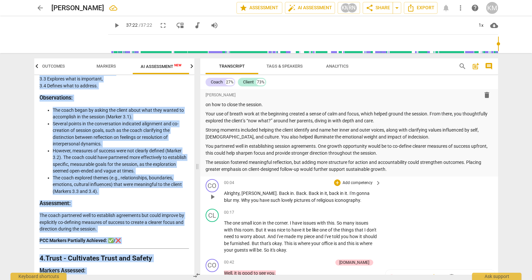
scroll to position [46, 0]
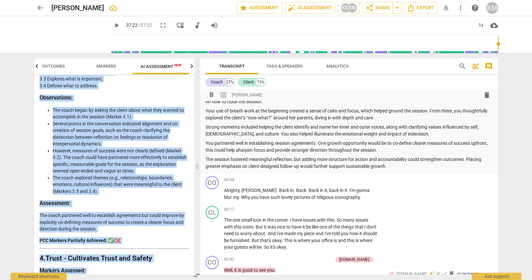
click at [395, 166] on p "The session fostered meaningful reflection, but adding more structure for actio…" at bounding box center [349, 163] width 287 height 14
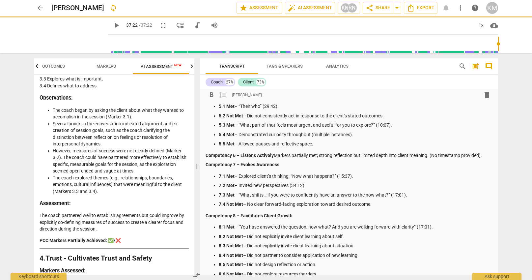
scroll to position [389, 0]
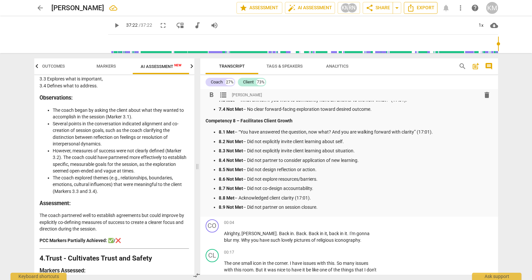
click at [425, 9] on span "Export" at bounding box center [421, 8] width 28 height 8
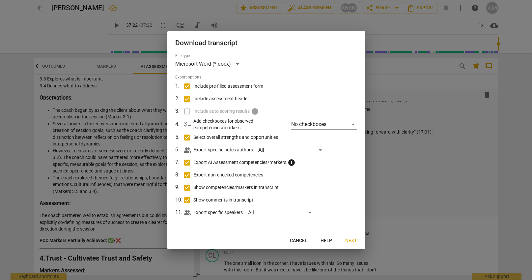
click at [187, 88] on input "Include pre-filled assessment form" at bounding box center [187, 86] width 13 height 13
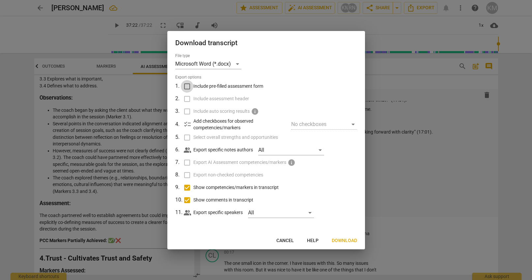
click at [187, 88] on input "Include pre-filled assessment form" at bounding box center [187, 86] width 13 height 13
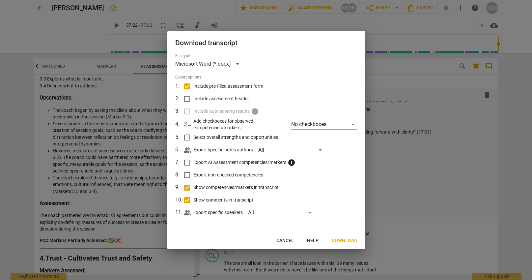
click at [189, 187] on input "Show competencies/markers in transcript" at bounding box center [187, 187] width 13 height 13
drag, startPoint x: 186, startPoint y: 197, endPoint x: 211, endPoint y: 215, distance: 30.0
click at [187, 197] on input "Show comments in transcript" at bounding box center [187, 200] width 13 height 13
click at [343, 241] on span "Download" at bounding box center [344, 240] width 25 height 7
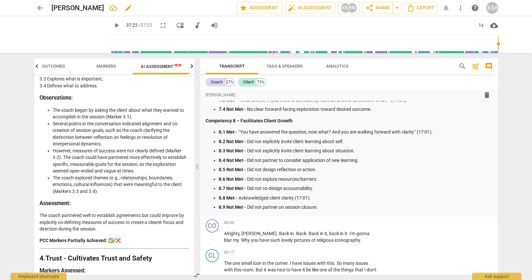
drag, startPoint x: 50, startPoint y: 7, endPoint x: 129, endPoint y: 9, distance: 78.8
click at [132, 10] on div "arrow_back [PERSON_NAME] edit star Assessment auto_fix_high AI Assessment KM RN…" at bounding box center [266, 8] width 464 height 12
copy h2 "[PERSON_NAME]"
